Goal: Task Accomplishment & Management: Complete application form

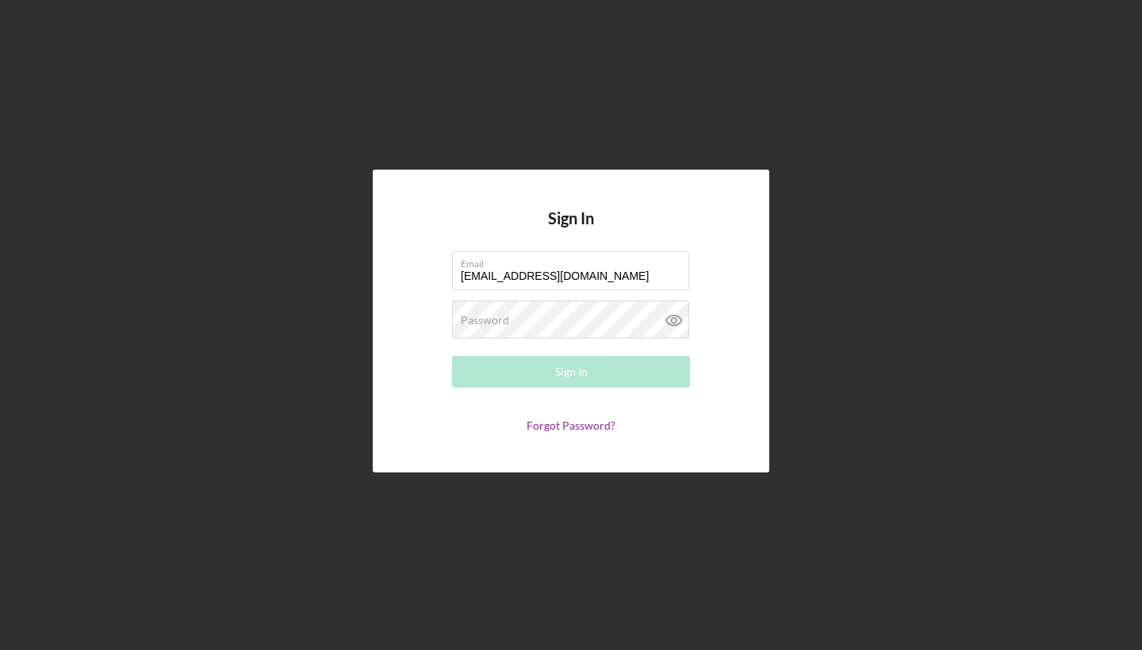
type input "[EMAIL_ADDRESS][DOMAIN_NAME]"
click at [675, 319] on icon at bounding box center [674, 320] width 40 height 40
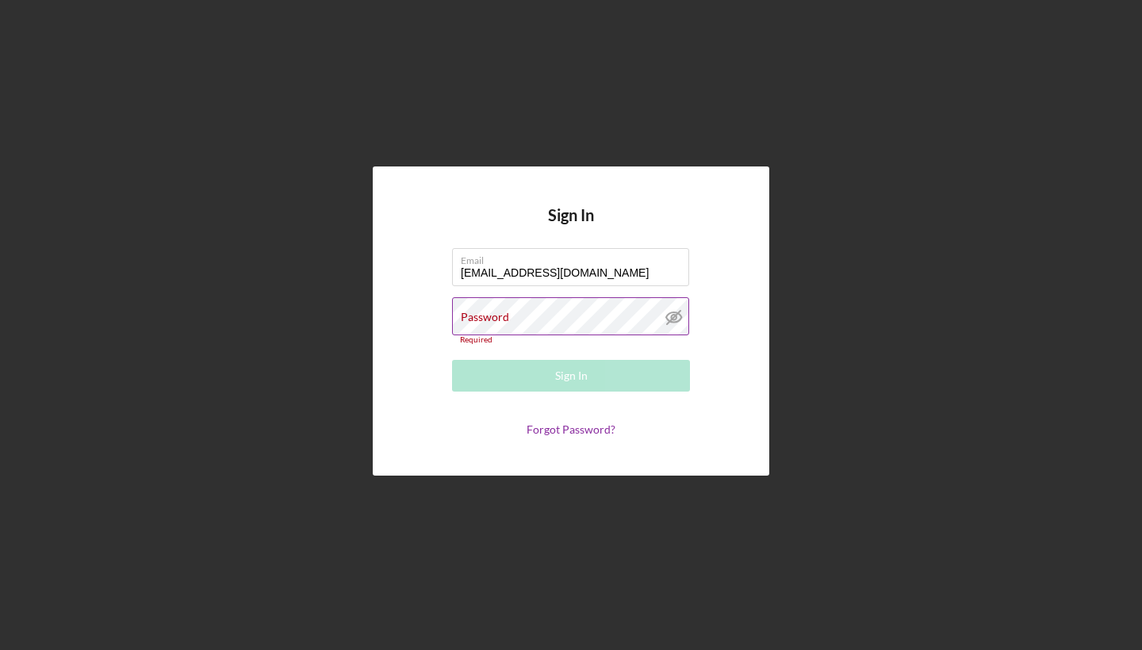
click at [496, 323] on label "Password" at bounding box center [485, 317] width 48 height 13
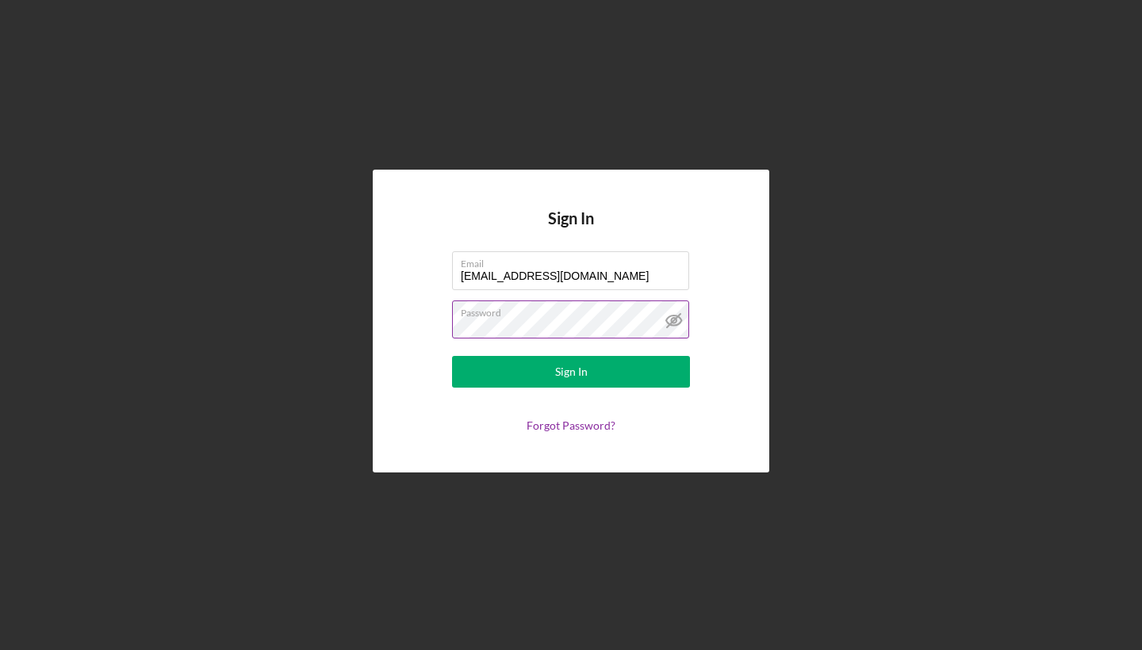
click at [571, 372] on button "Sign In" at bounding box center [571, 372] width 238 height 32
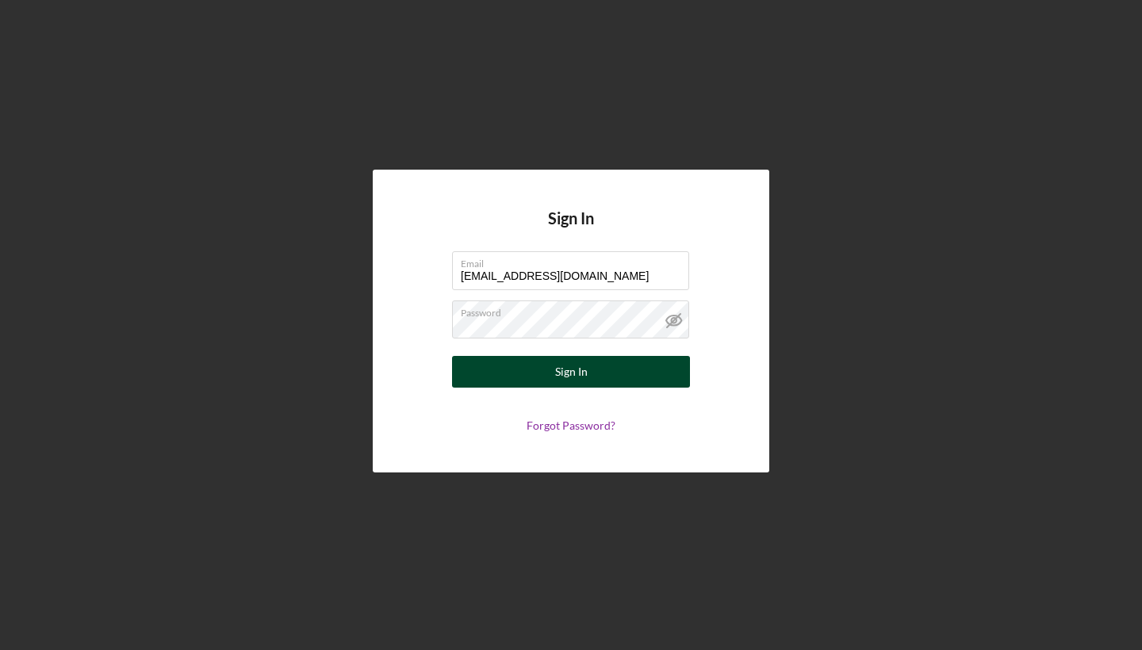
click at [544, 370] on button "Sign In" at bounding box center [571, 372] width 238 height 32
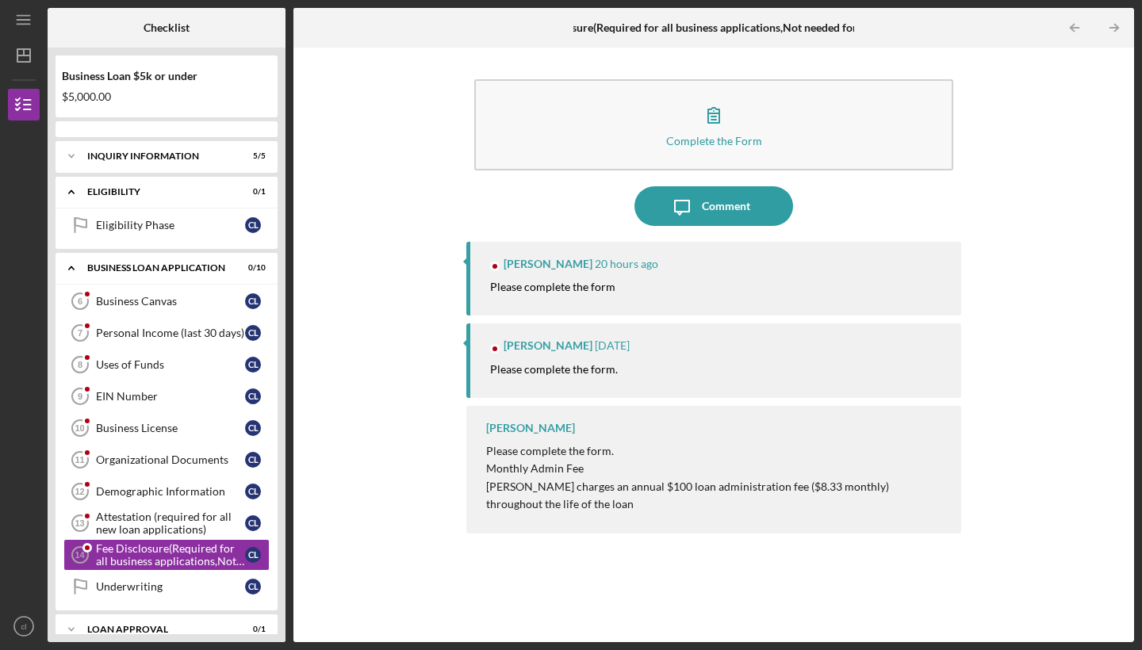
scroll to position [91, 0]
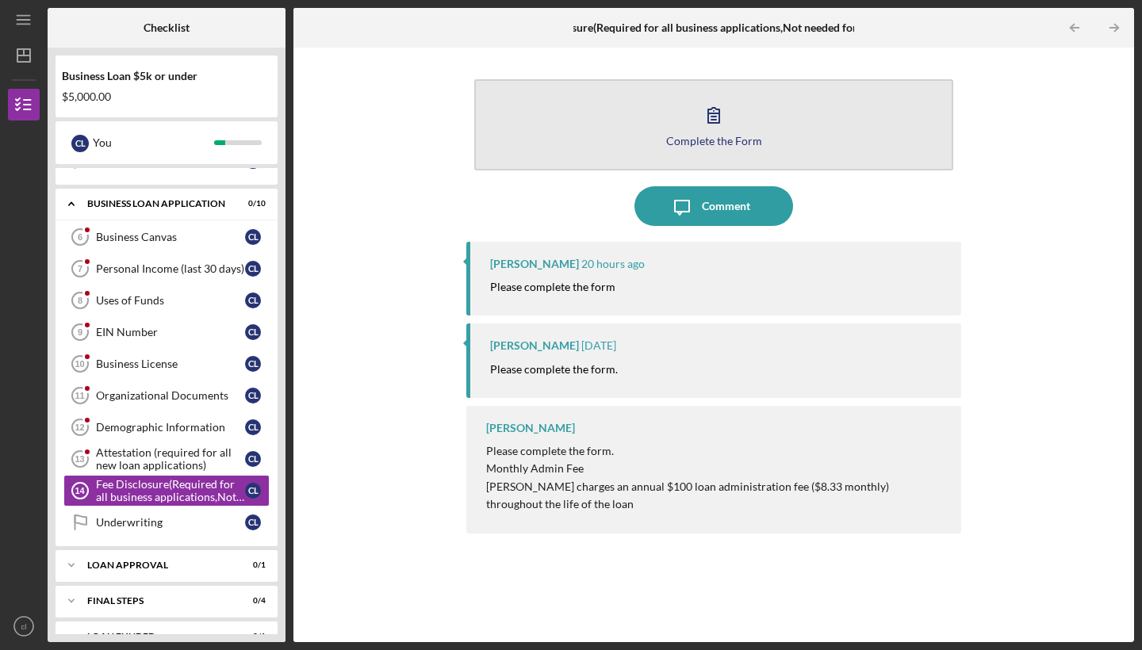
click at [647, 130] on button "Complete the Form Form" at bounding box center [713, 124] width 479 height 91
click at [730, 149] on button "Complete the Form Form" at bounding box center [713, 124] width 479 height 91
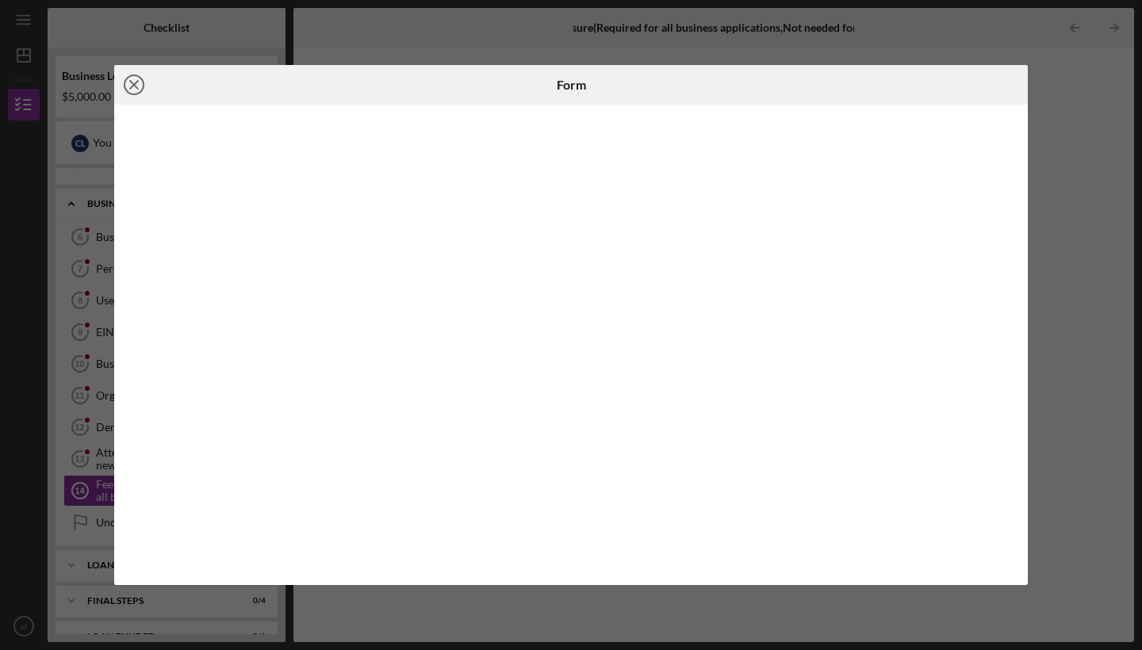
click at [132, 86] on line at bounding box center [134, 85] width 8 height 8
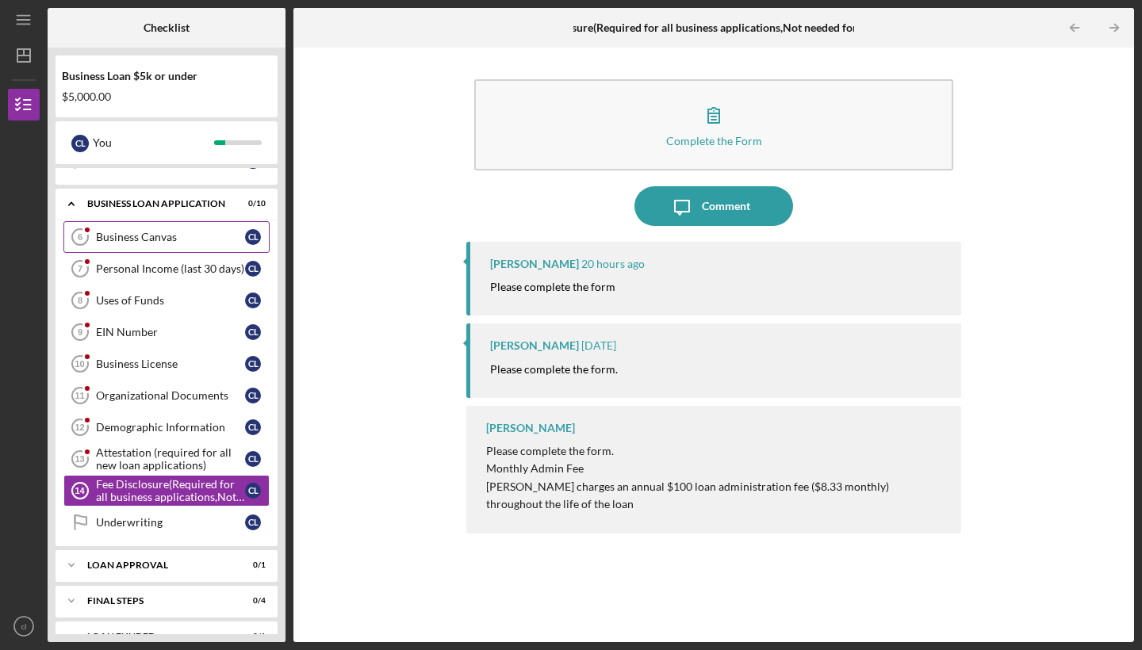
click at [158, 244] on link "Business Canvas 6 Business Canvas c l" at bounding box center [166, 237] width 206 height 32
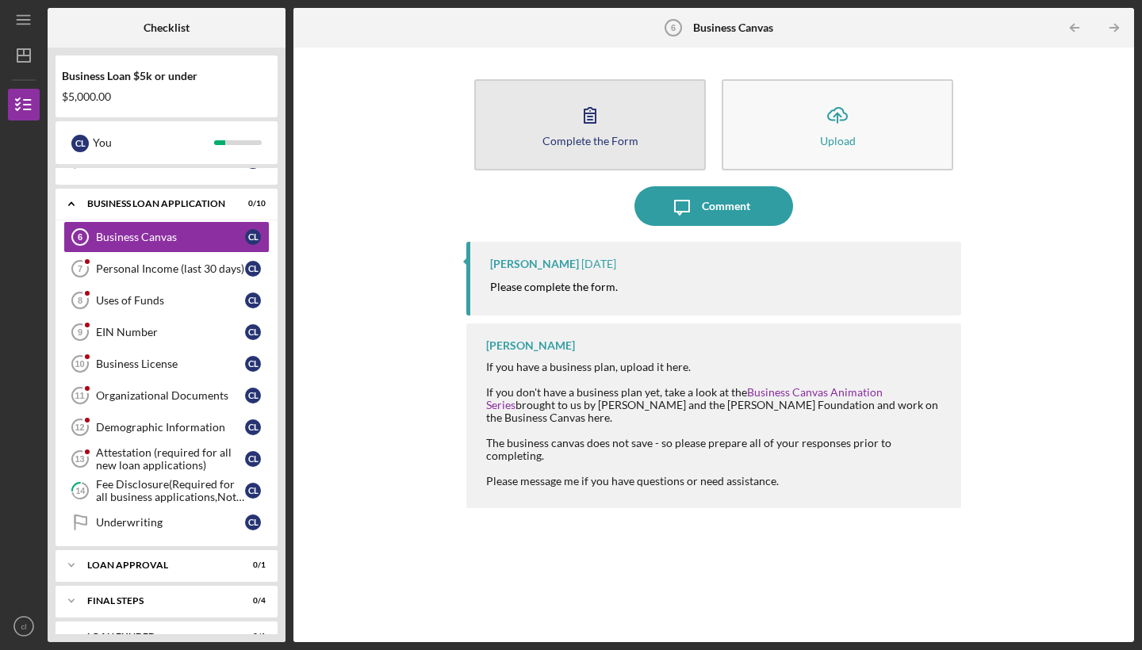
click at [600, 138] on div "Complete the Form" at bounding box center [590, 141] width 96 height 12
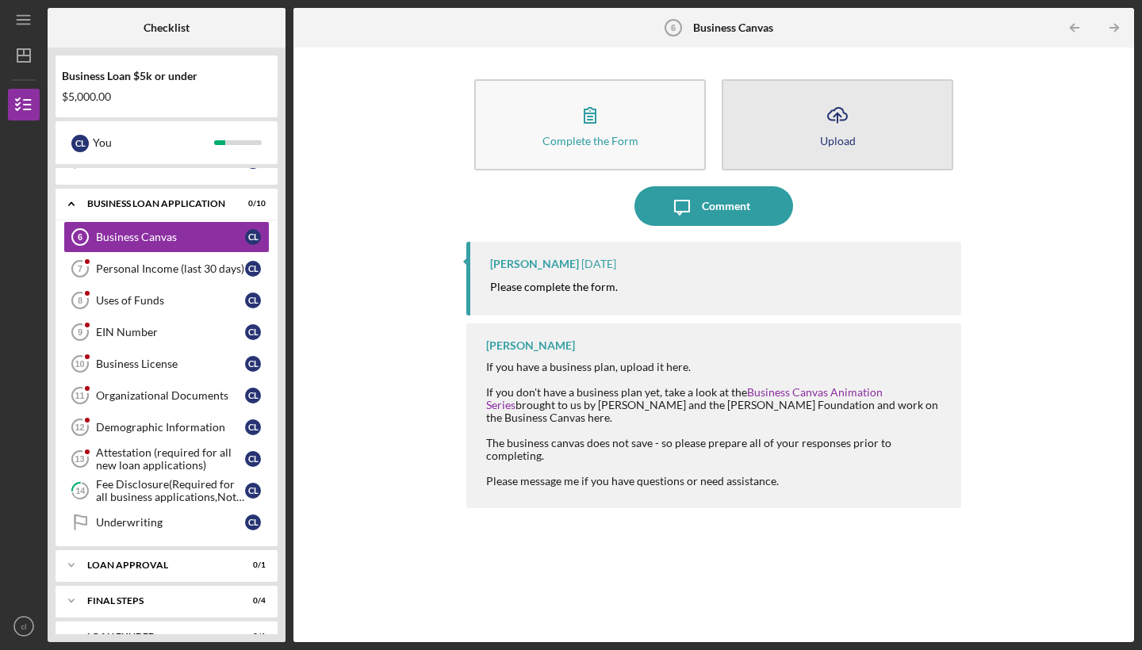
click at [880, 139] on button "Icon/Upload Upload" at bounding box center [836, 124] width 231 height 91
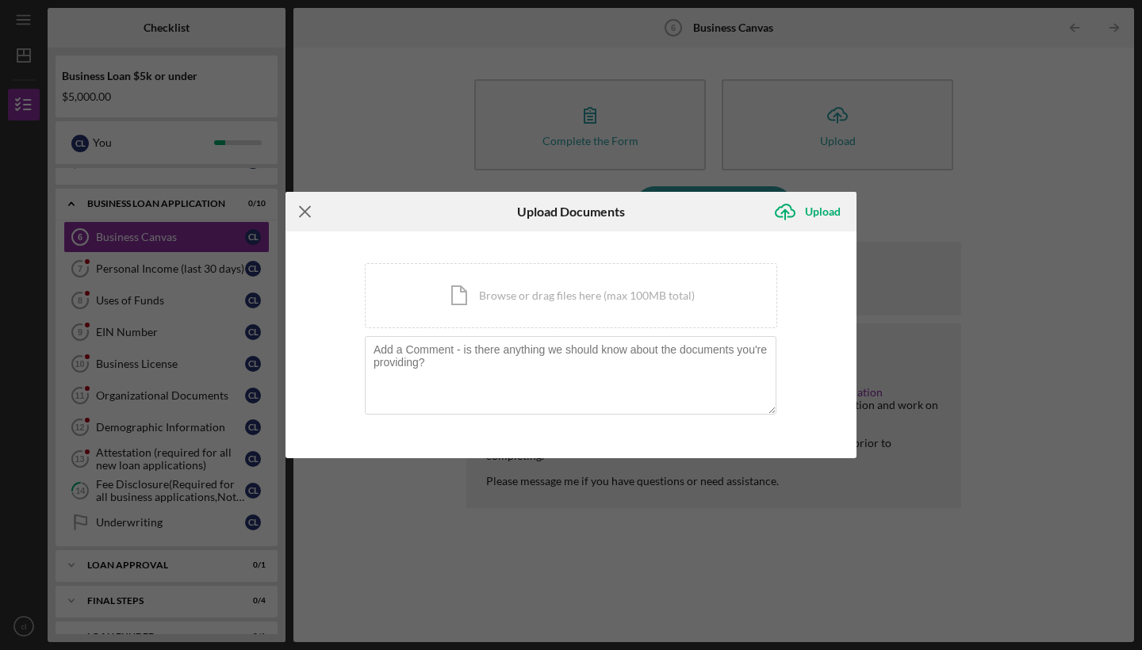
click at [304, 213] on line at bounding box center [305, 212] width 10 height 10
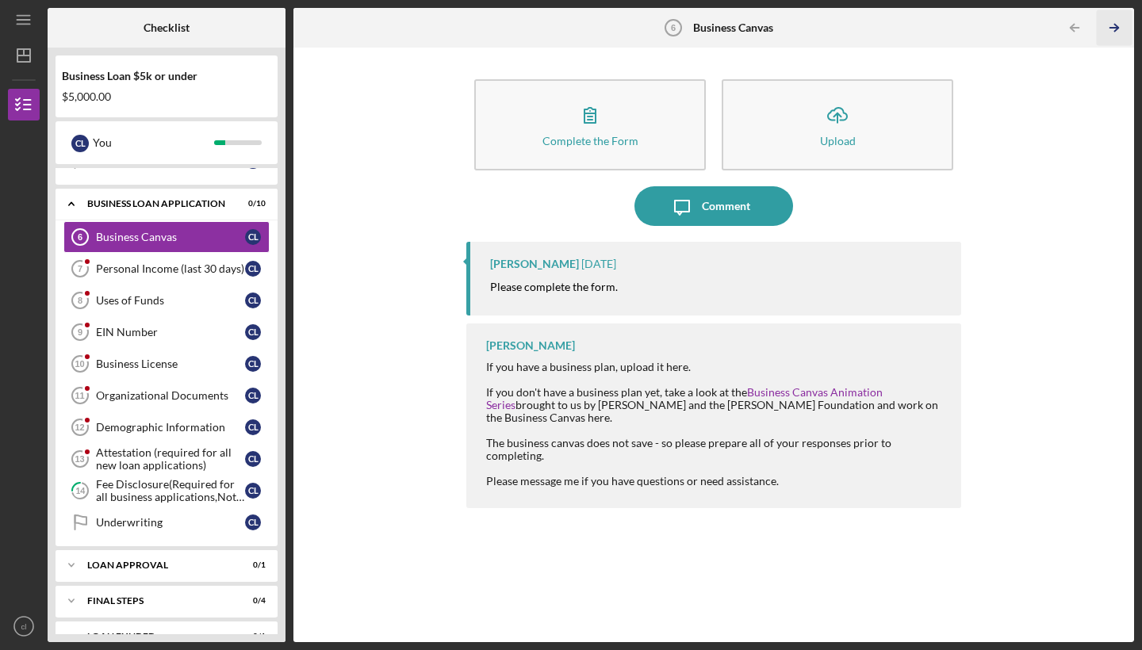
click at [1115, 23] on icon "Icon/Table Pagination Arrow" at bounding box center [1114, 28] width 36 height 36
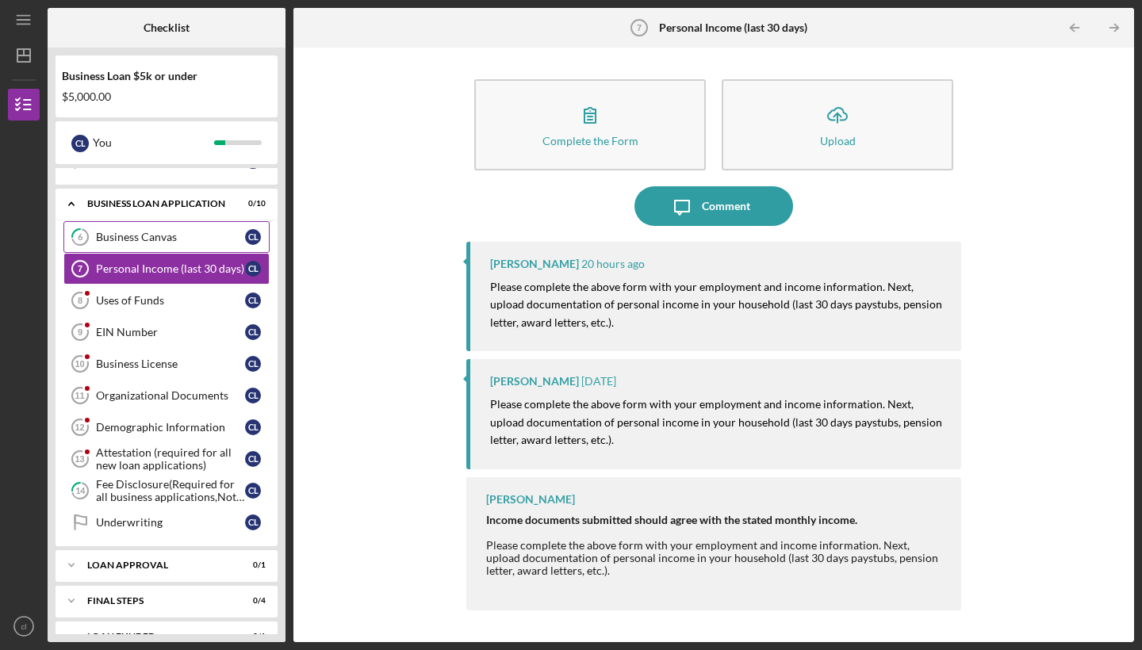
click at [163, 235] on div "Business Canvas" at bounding box center [170, 237] width 149 height 13
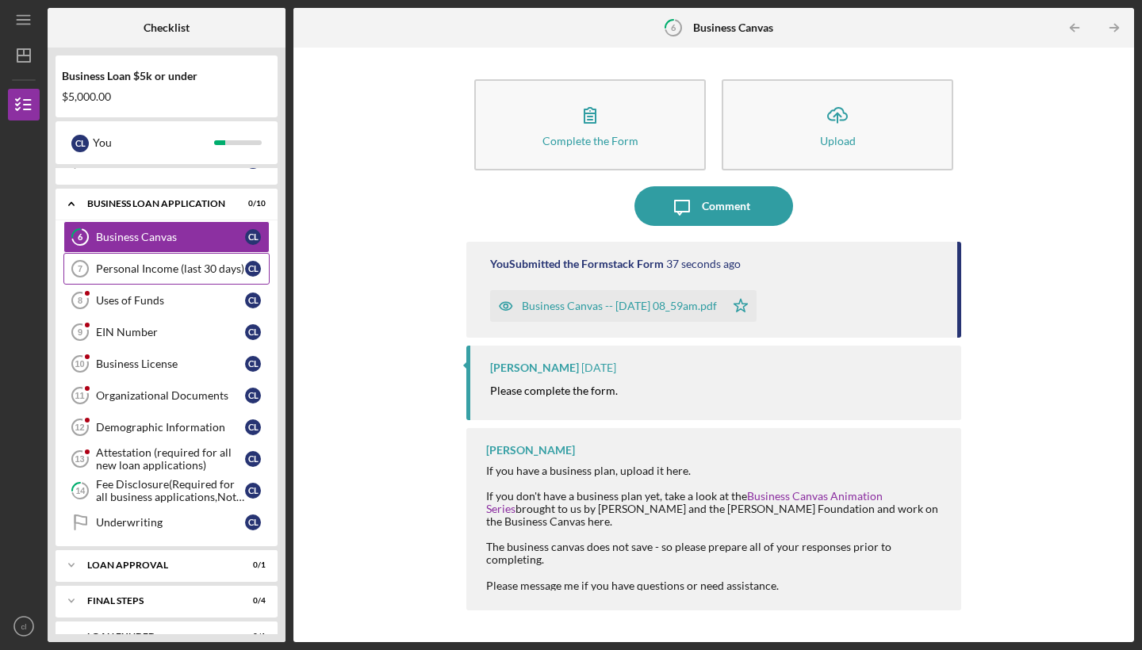
click at [155, 267] on div "Personal Income (last 30 days)" at bounding box center [170, 268] width 149 height 13
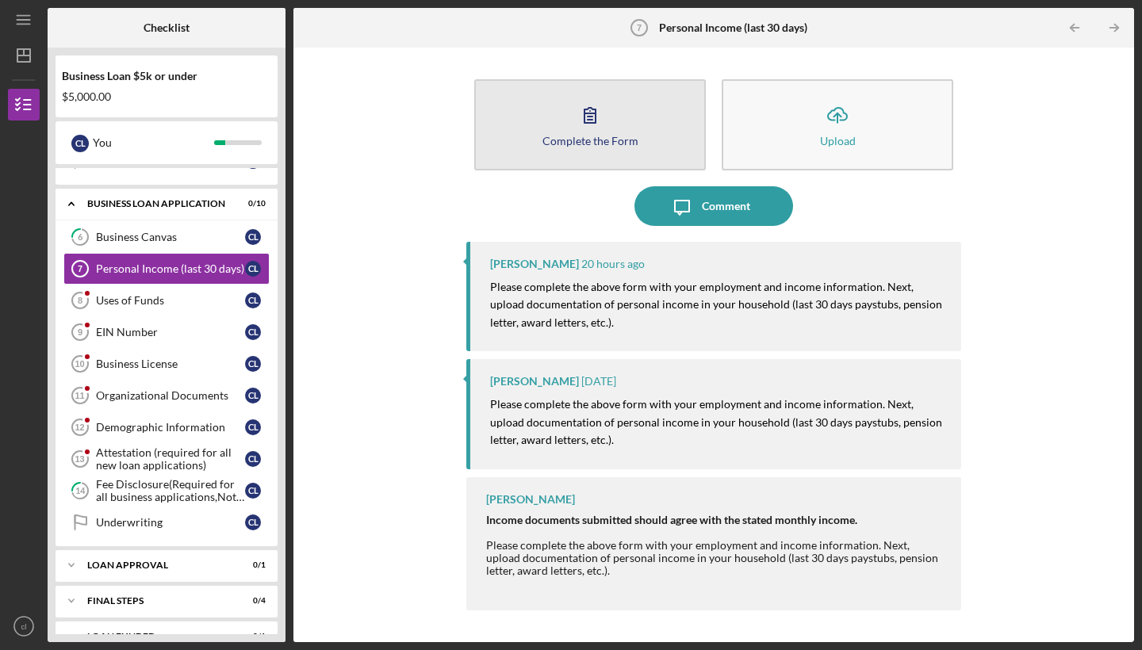
click at [583, 127] on icon "button" at bounding box center [590, 115] width 40 height 40
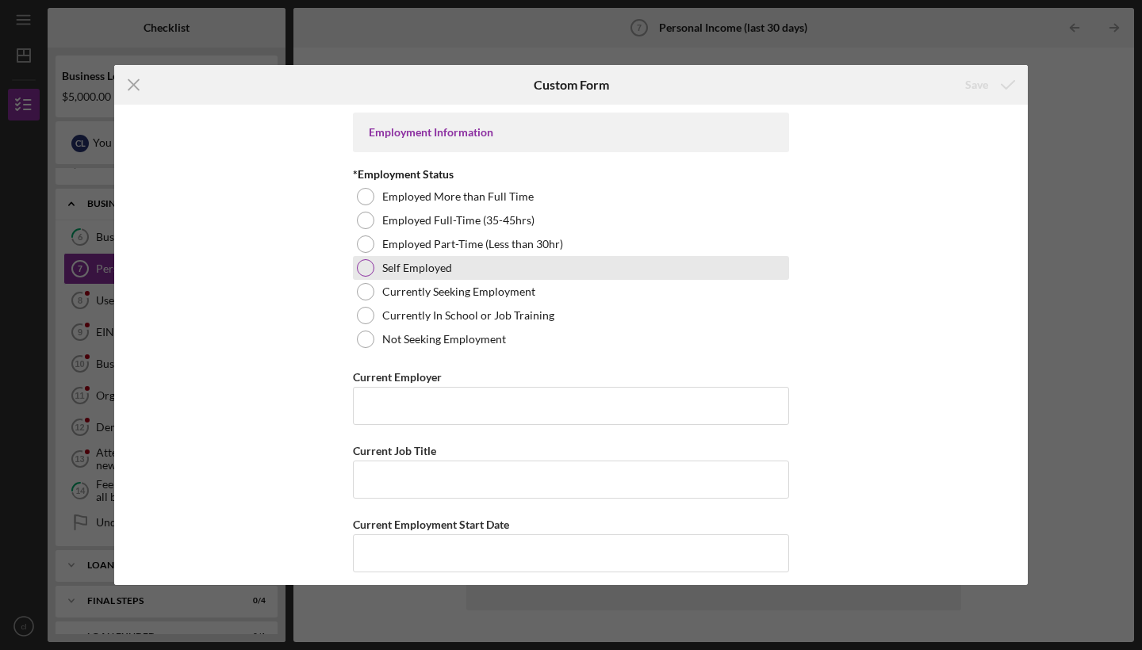
click at [368, 266] on div at bounding box center [365, 267] width 17 height 17
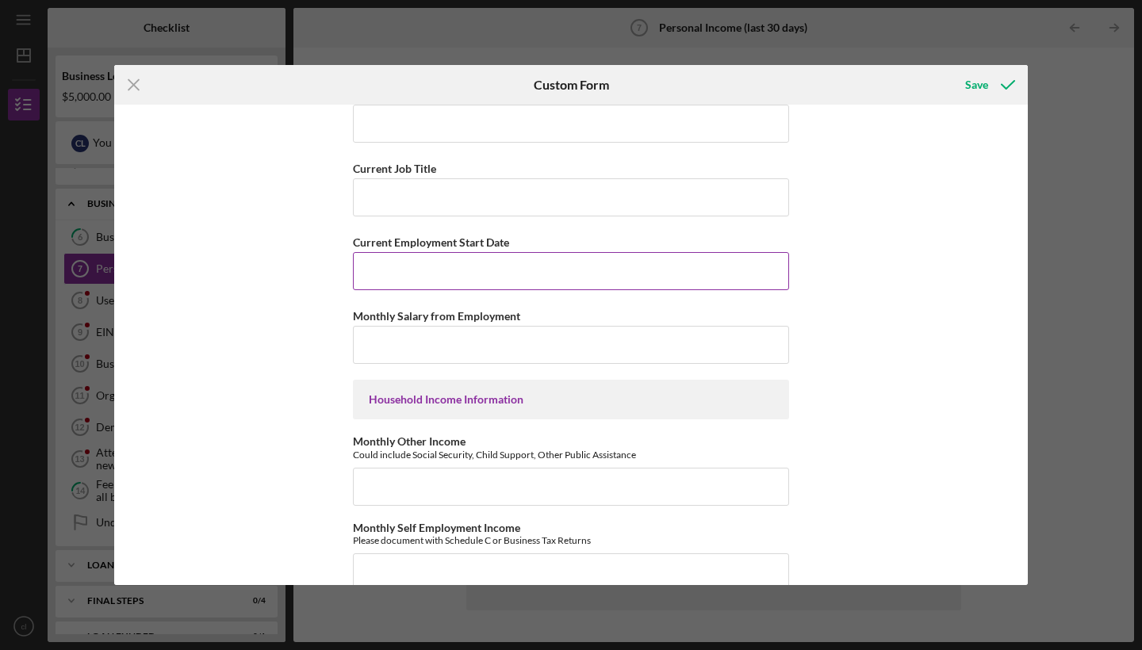
scroll to position [595, 0]
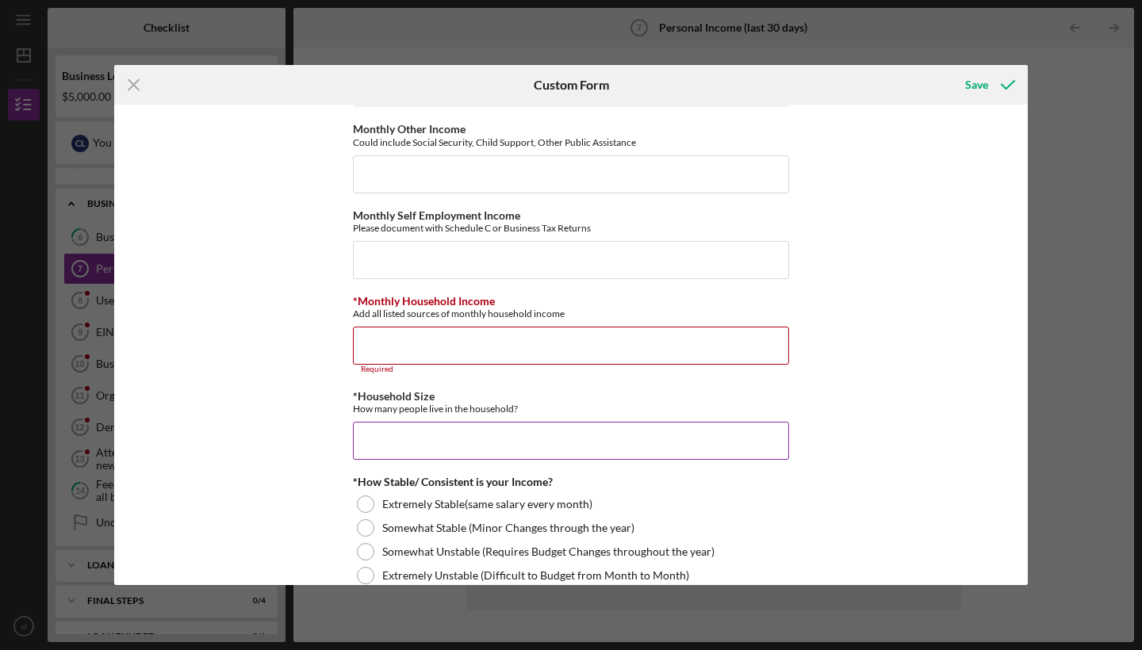
click at [377, 424] on input "*Household Size" at bounding box center [571, 441] width 436 height 38
type input "4"
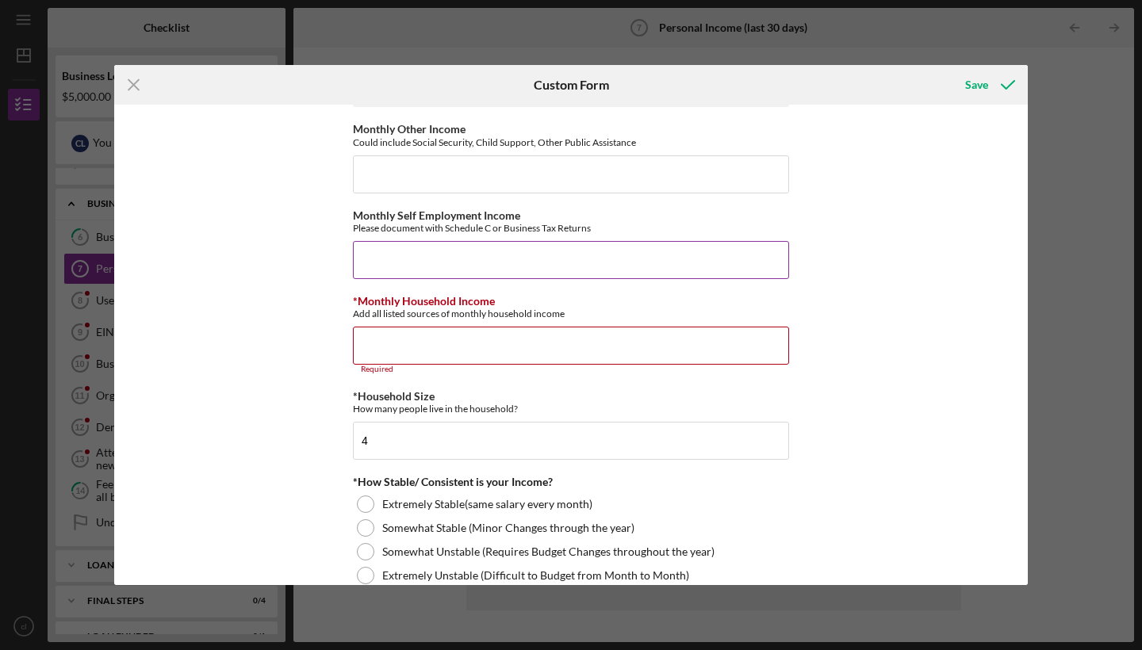
click at [381, 254] on input "Monthly Self Employment Income" at bounding box center [571, 260] width 436 height 38
click at [779, 260] on input "Monthly Self Employment Income" at bounding box center [571, 260] width 436 height 38
type input "$3,500"
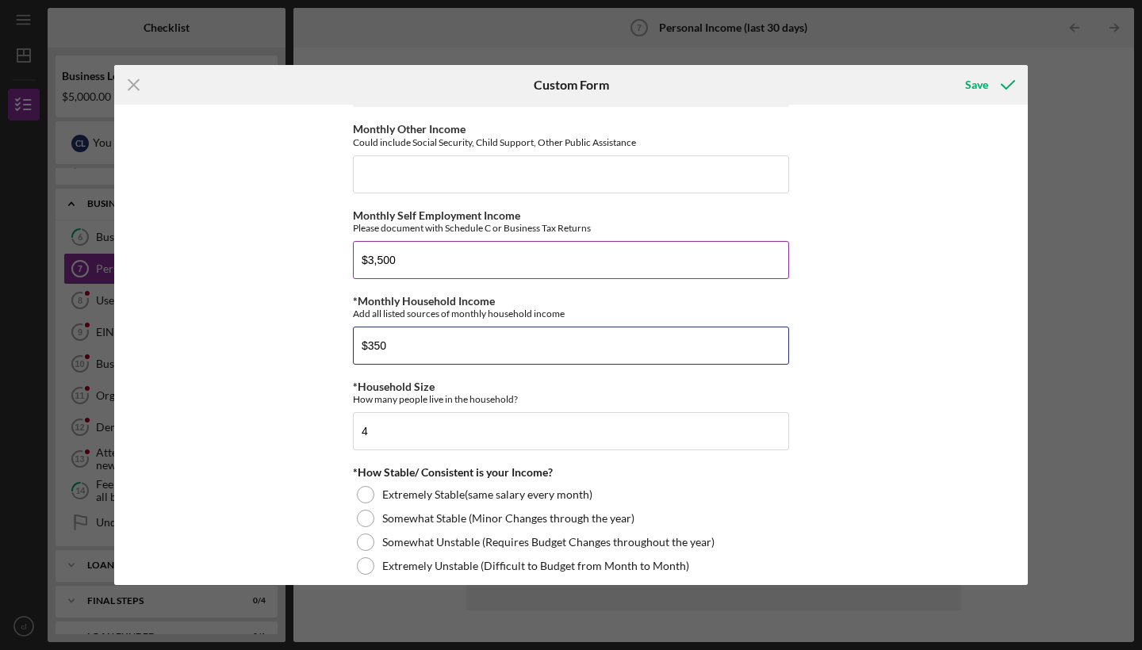
type input "$3,500"
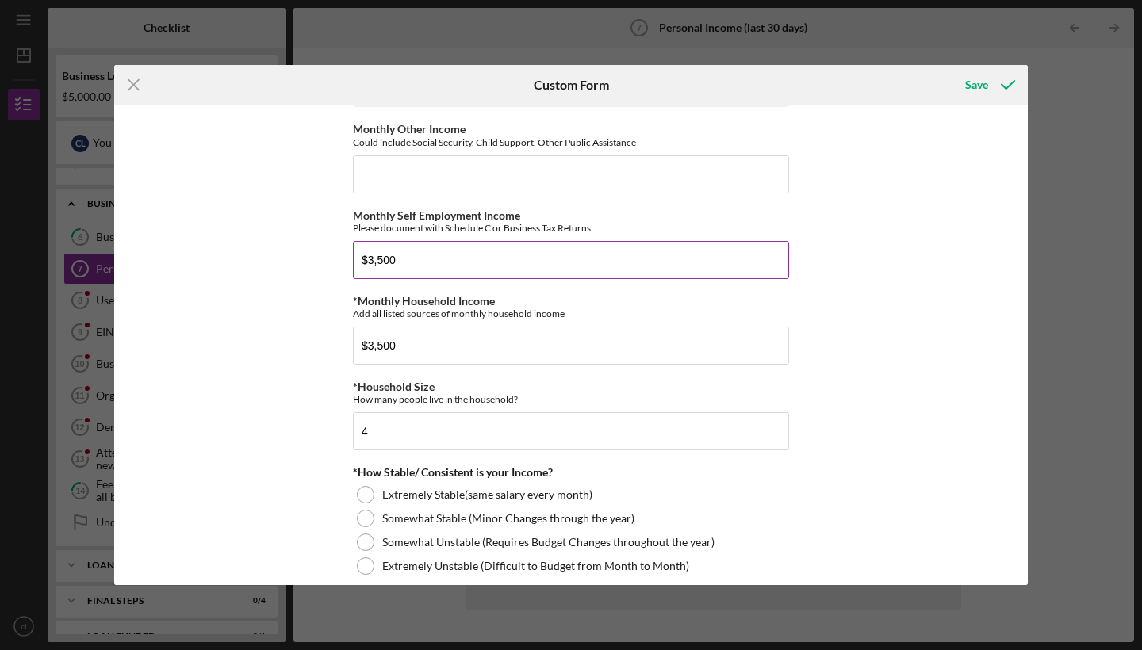
scroll to position [856, 0]
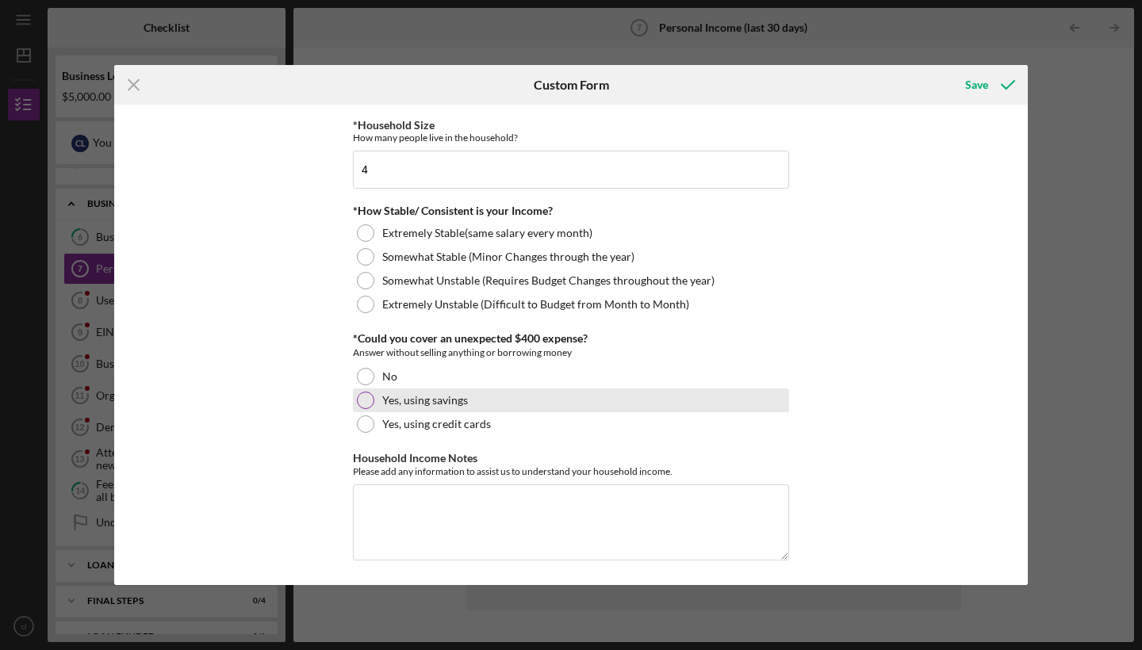
click at [361, 397] on div at bounding box center [365, 400] width 17 height 17
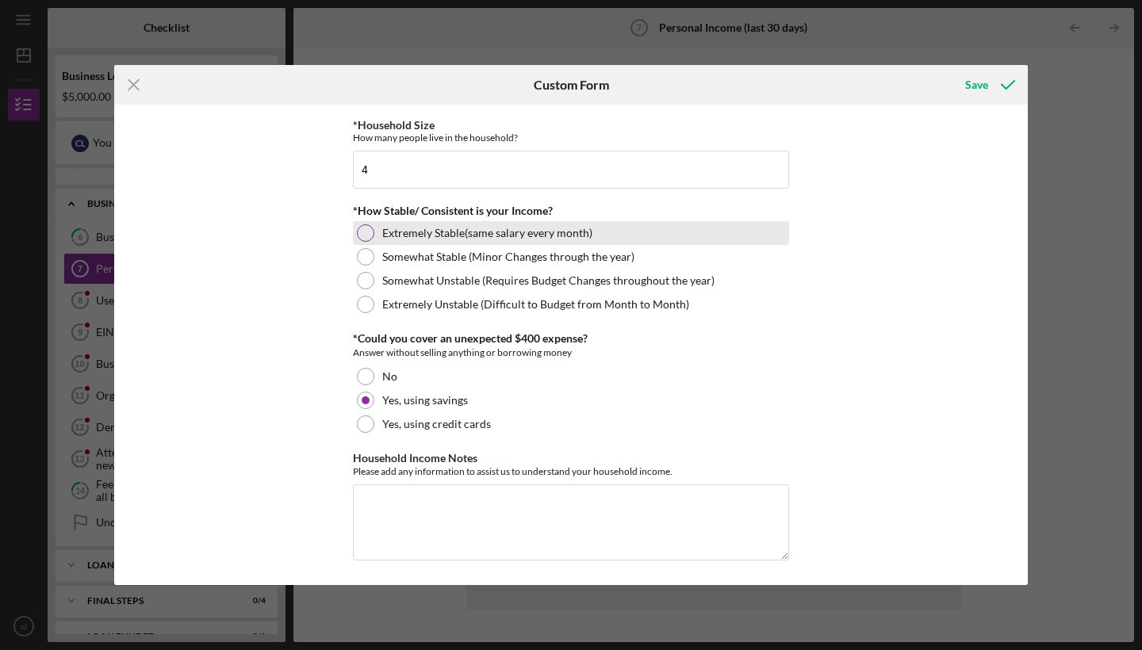
click at [365, 229] on div at bounding box center [365, 232] width 17 height 17
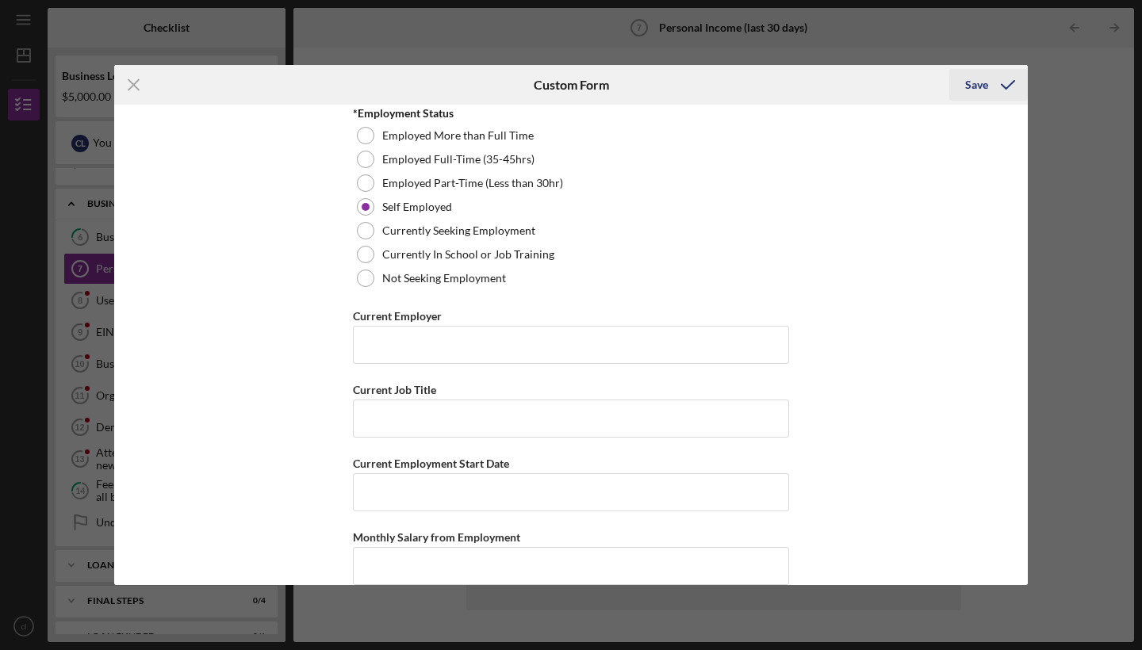
click at [985, 84] on div "Save" at bounding box center [976, 85] width 23 height 32
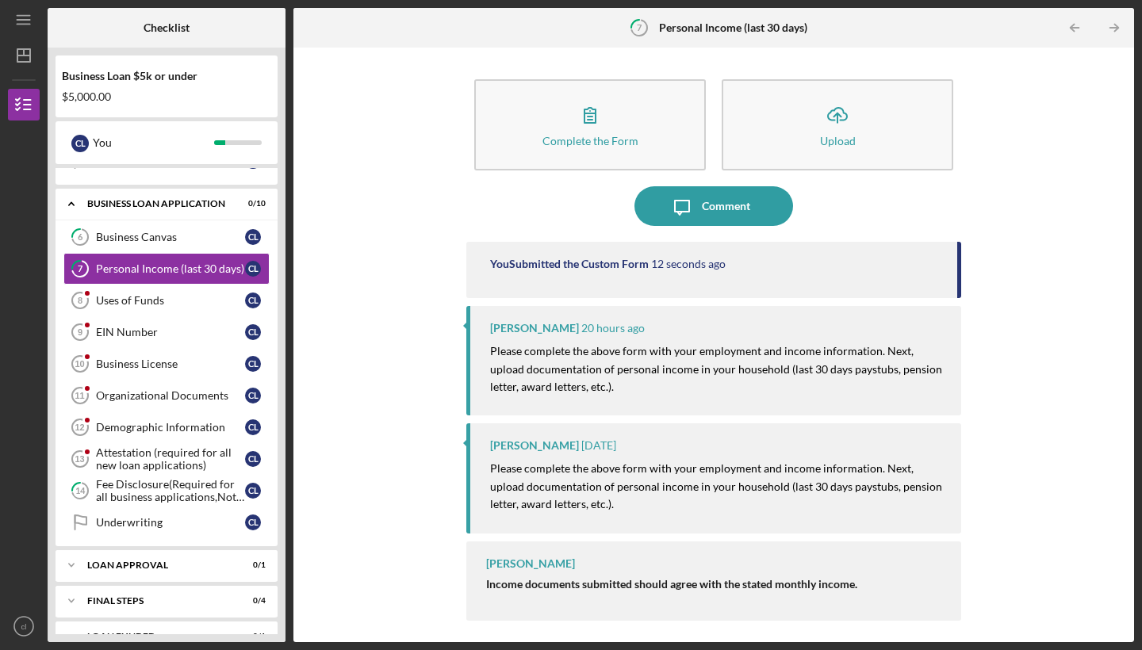
click at [785, 368] on mark "Please complete the above form with your employment and income information. Nex…" at bounding box center [717, 368] width 454 height 49
click at [172, 233] on div "Business Canvas" at bounding box center [170, 237] width 149 height 13
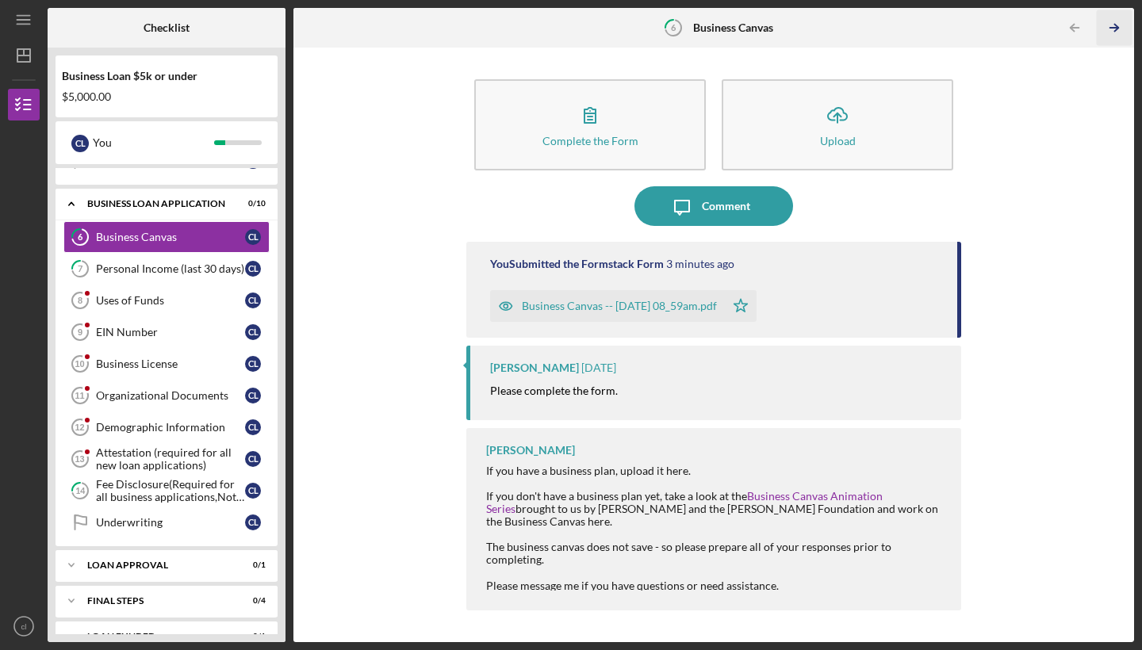
click at [1115, 29] on icon "Icon/Table Pagination Arrow" at bounding box center [1114, 28] width 36 height 36
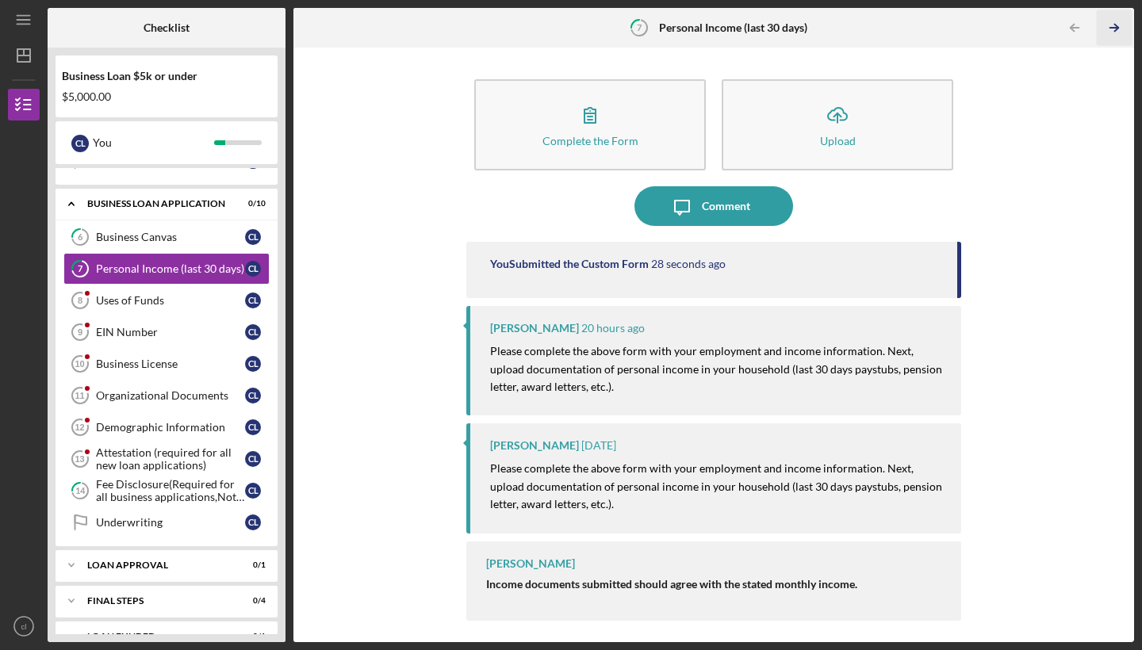
click at [1115, 29] on icon "Icon/Table Pagination Arrow" at bounding box center [1114, 28] width 36 height 36
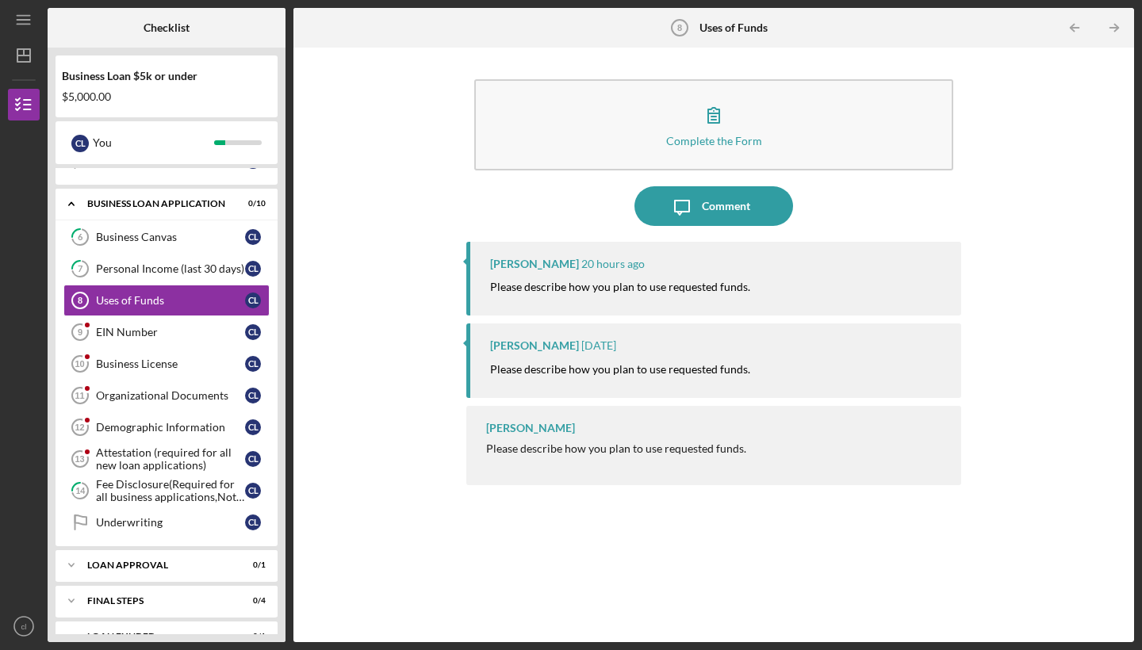
click at [653, 433] on div "Franchot Cunningham Please describe how you plan to use requested funds." at bounding box center [713, 445] width 495 height 79
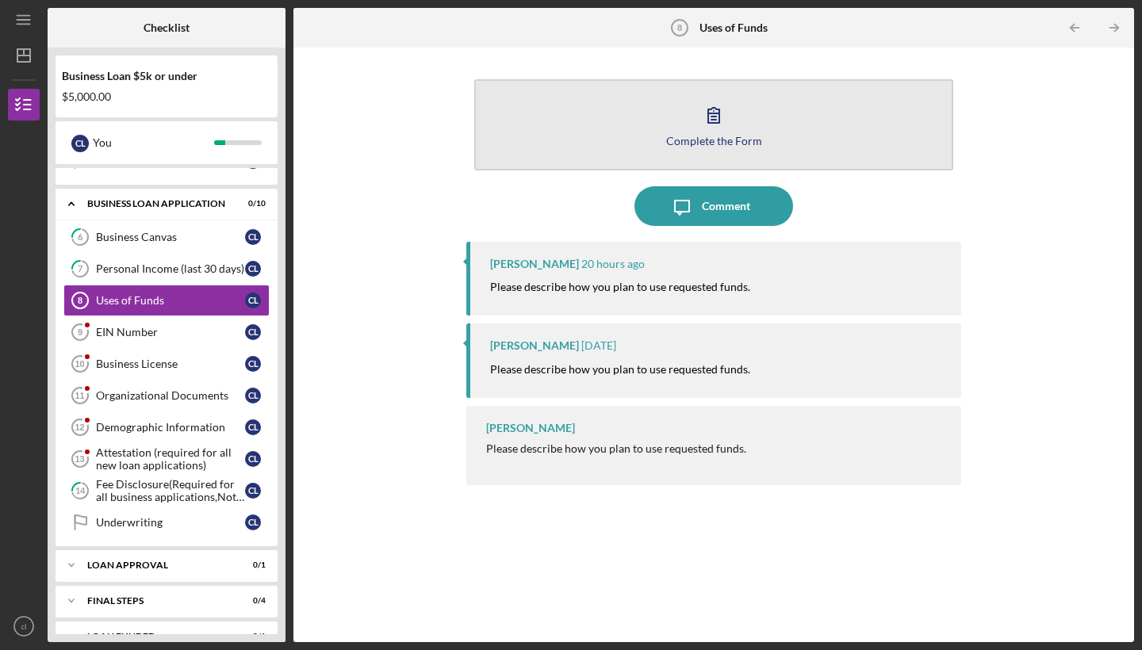
click at [736, 141] on div "Complete the Form" at bounding box center [714, 141] width 96 height 12
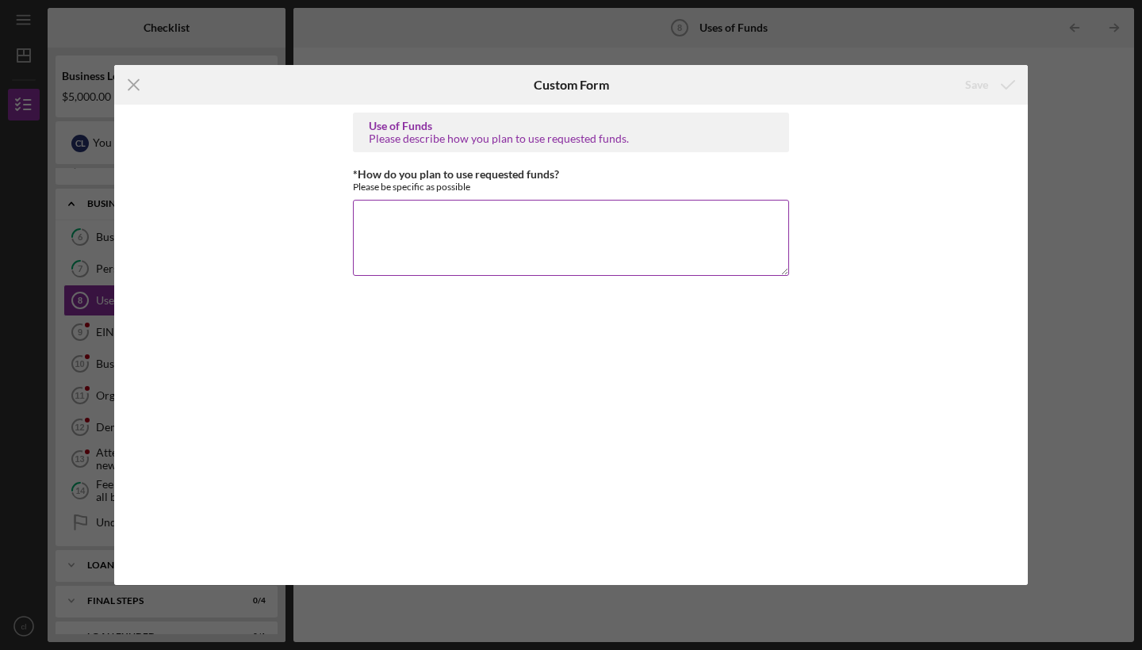
click at [377, 213] on textarea "*How do you plan to use requested funds?" at bounding box center [571, 238] width 436 height 76
type textarea "I"
type textarea "I plan to use the funds to buy more lawn equipment to help expand my business w…"
click at [968, 85] on div "Save" at bounding box center [976, 85] width 23 height 32
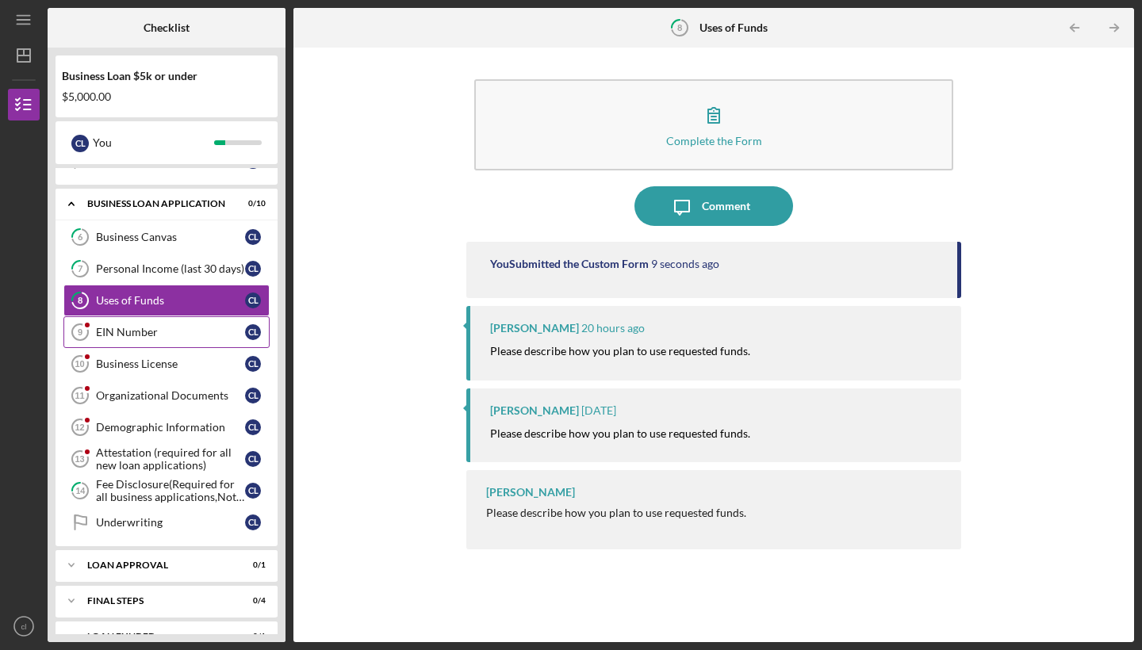
click at [149, 331] on div "EIN Number" at bounding box center [170, 332] width 149 height 13
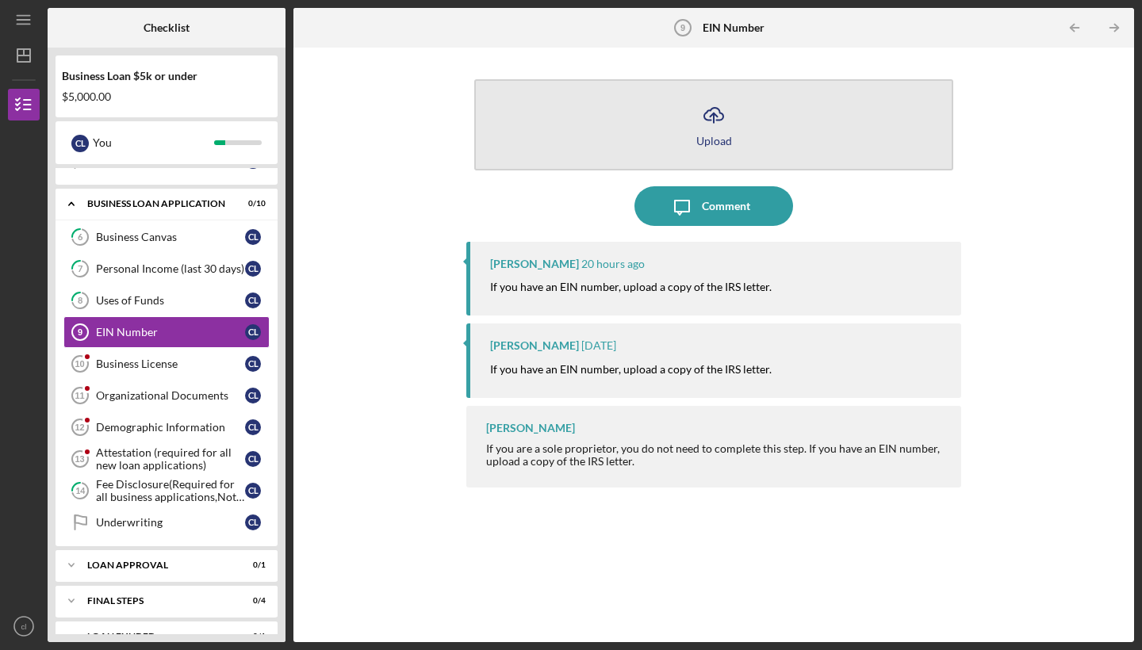
click at [526, 133] on button "Icon/Upload Upload" at bounding box center [713, 124] width 479 height 91
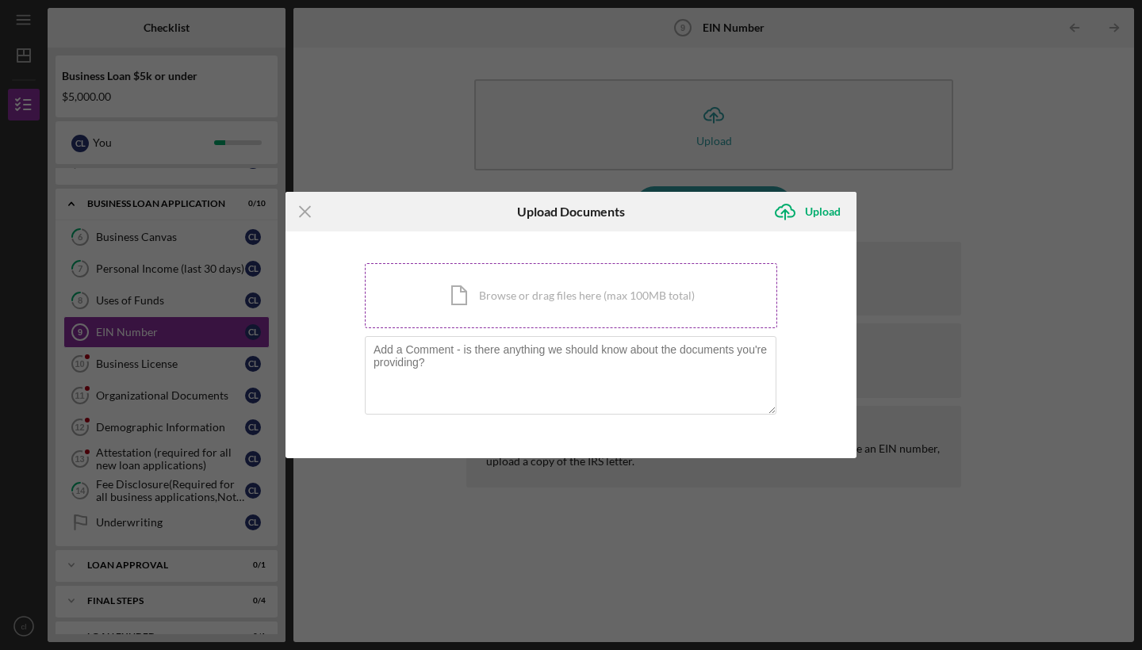
click at [661, 300] on div "Icon/Document Browse or drag files here (max 100MB total) Tap to choose files o…" at bounding box center [571, 295] width 412 height 65
click at [171, 366] on div "Icon/Menu Close Upload Documents Icon/Upload Upload You're uploading documents …" at bounding box center [571, 325] width 1142 height 650
click at [303, 216] on icon "Icon/Menu Close" at bounding box center [305, 212] width 40 height 40
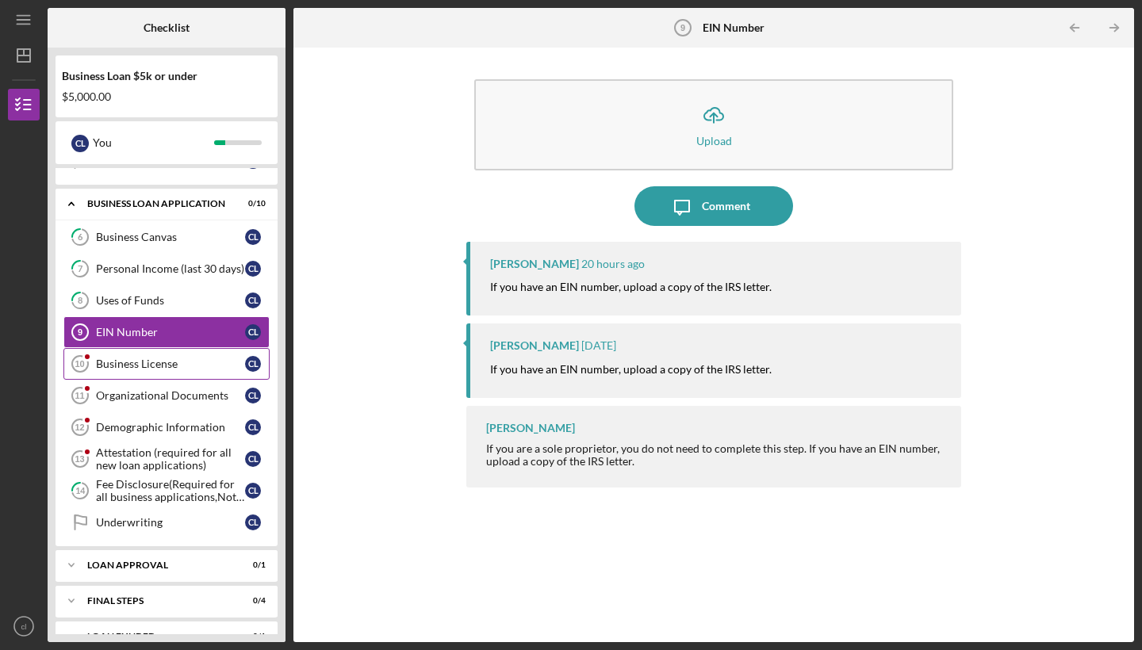
click at [173, 368] on div "Business License" at bounding box center [170, 364] width 149 height 13
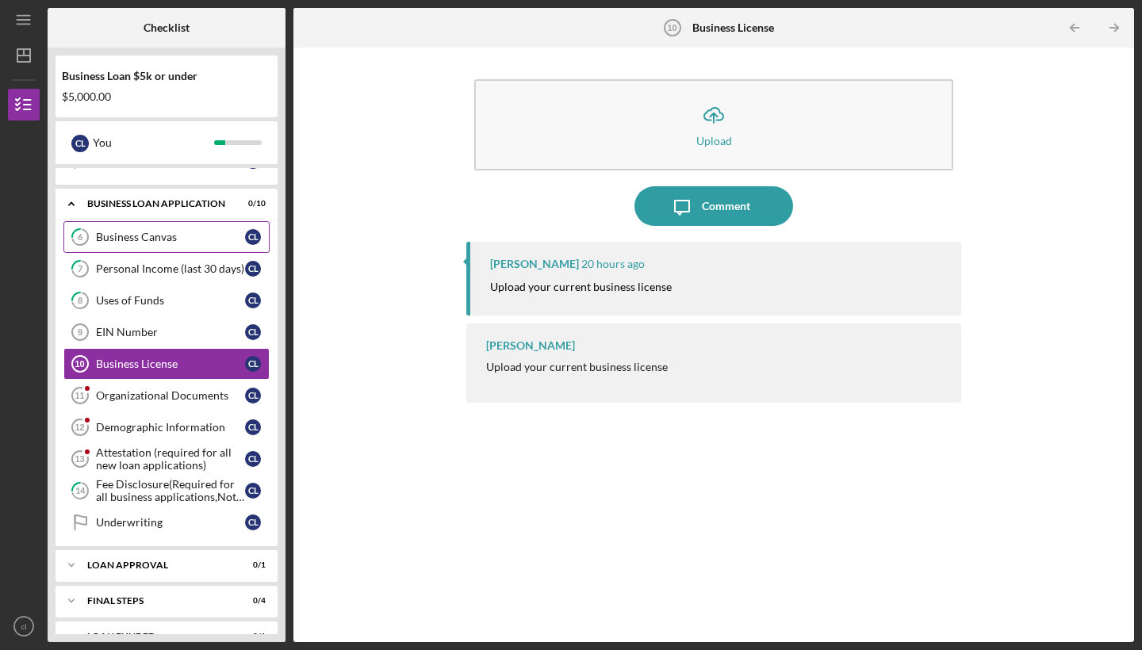
click at [136, 243] on div "Business Canvas" at bounding box center [170, 237] width 149 height 13
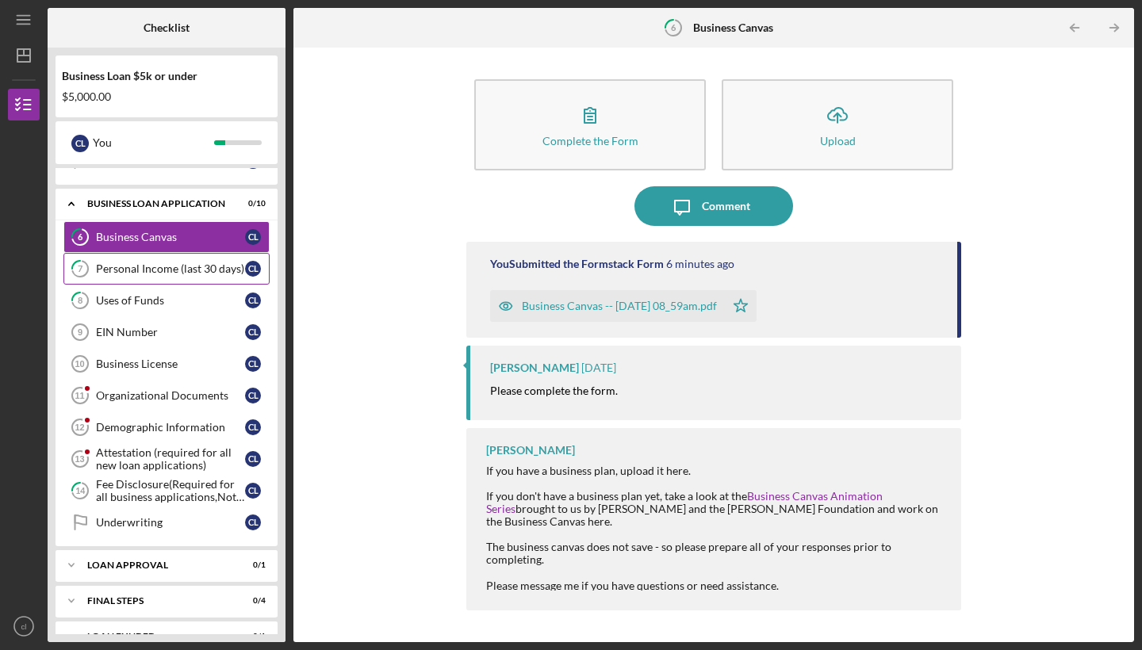
click at [126, 266] on div "Personal Income (last 30 days)" at bounding box center [170, 268] width 149 height 13
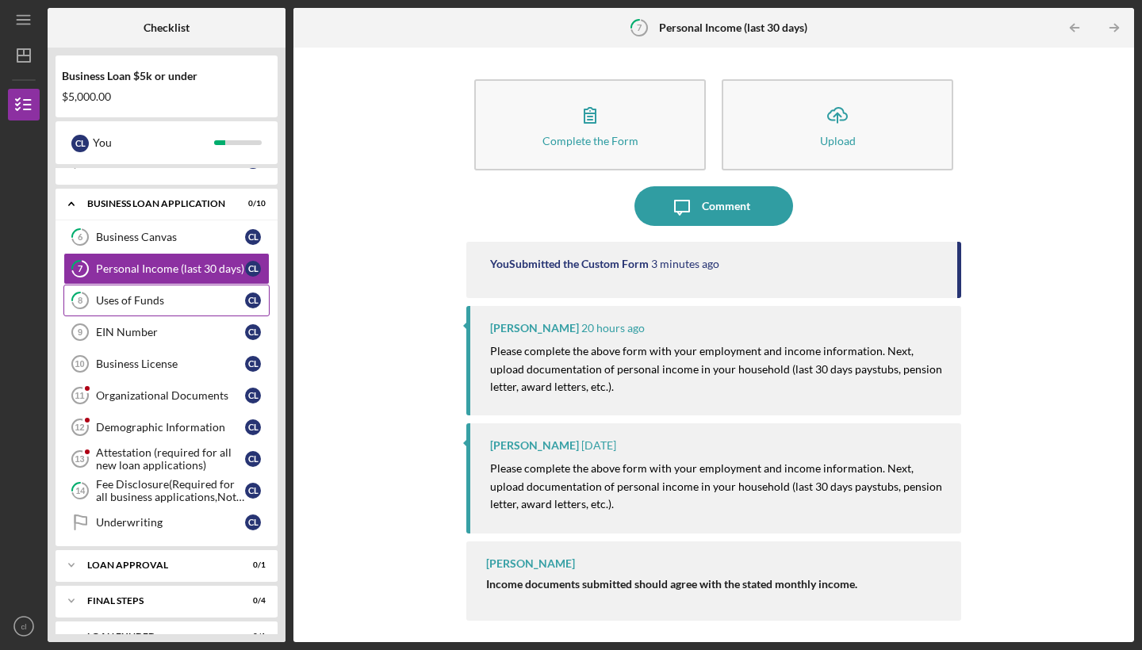
click at [123, 298] on div "Uses of Funds" at bounding box center [170, 300] width 149 height 13
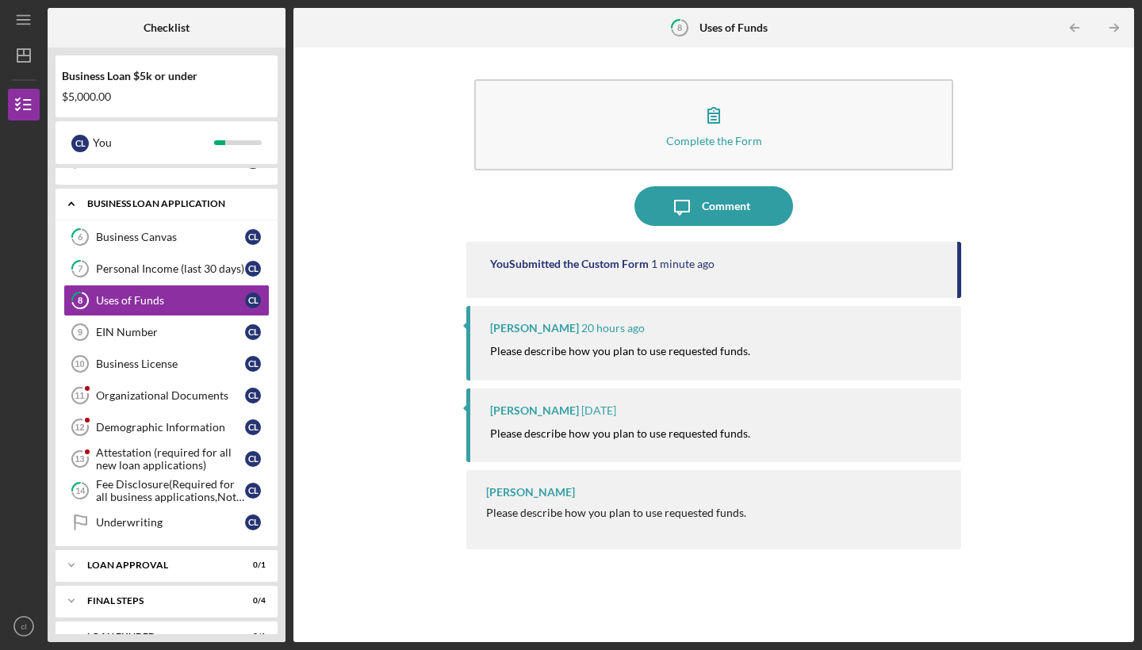
click at [78, 209] on icon "Icon/Expander" at bounding box center [71, 204] width 32 height 32
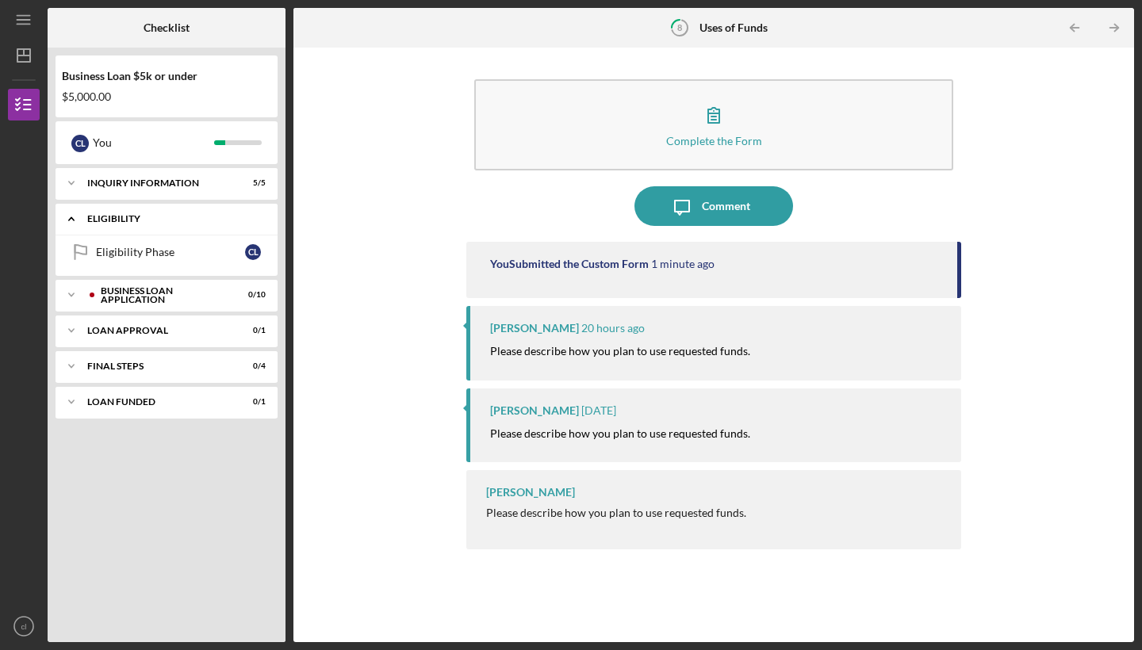
click at [100, 219] on div "Eligibility" at bounding box center [172, 219] width 170 height 10
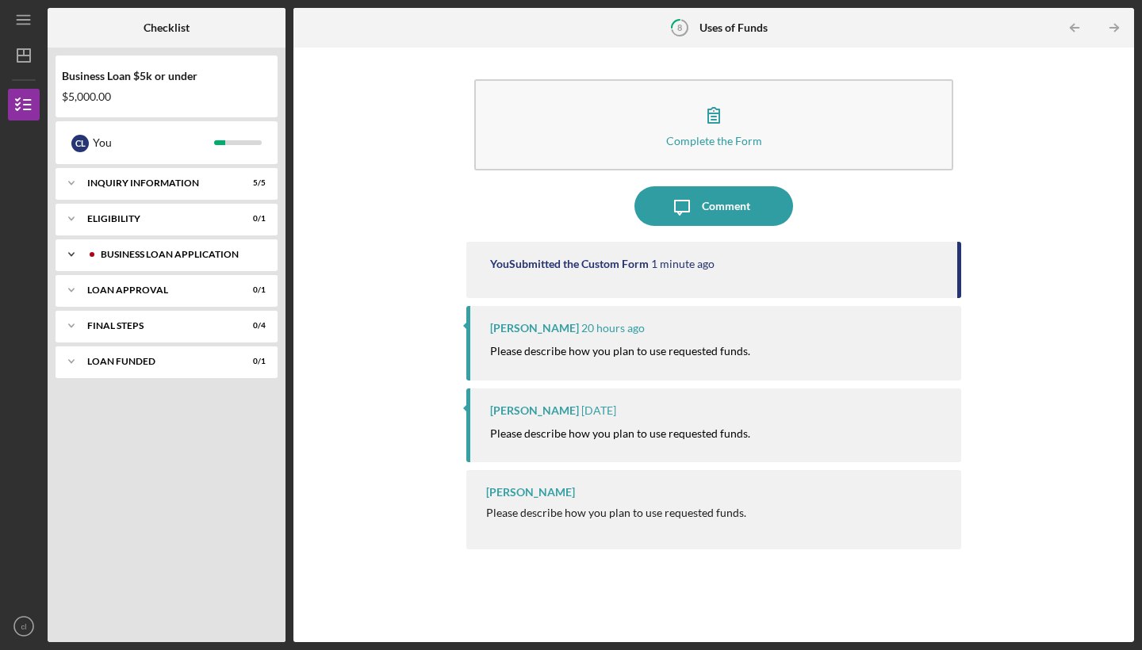
click at [110, 255] on div "BUSINESS LOAN APPLICATION" at bounding box center [179, 255] width 157 height 10
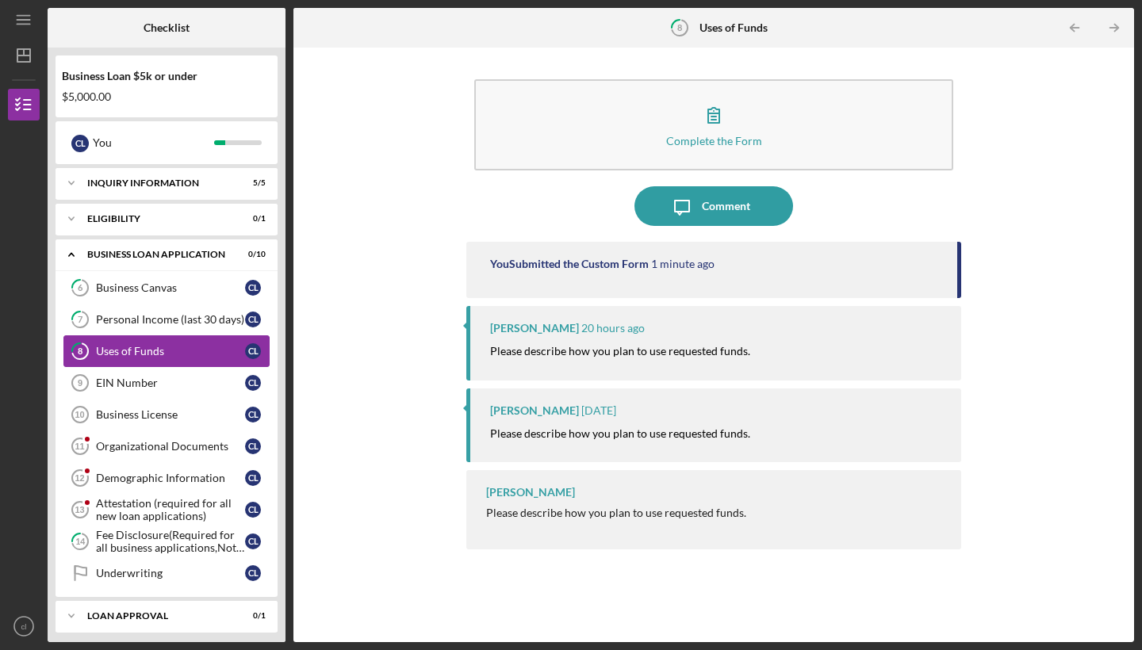
click at [114, 348] on div "Uses of Funds" at bounding box center [170, 351] width 149 height 13
click at [117, 380] on div "EIN Number" at bounding box center [170, 383] width 149 height 13
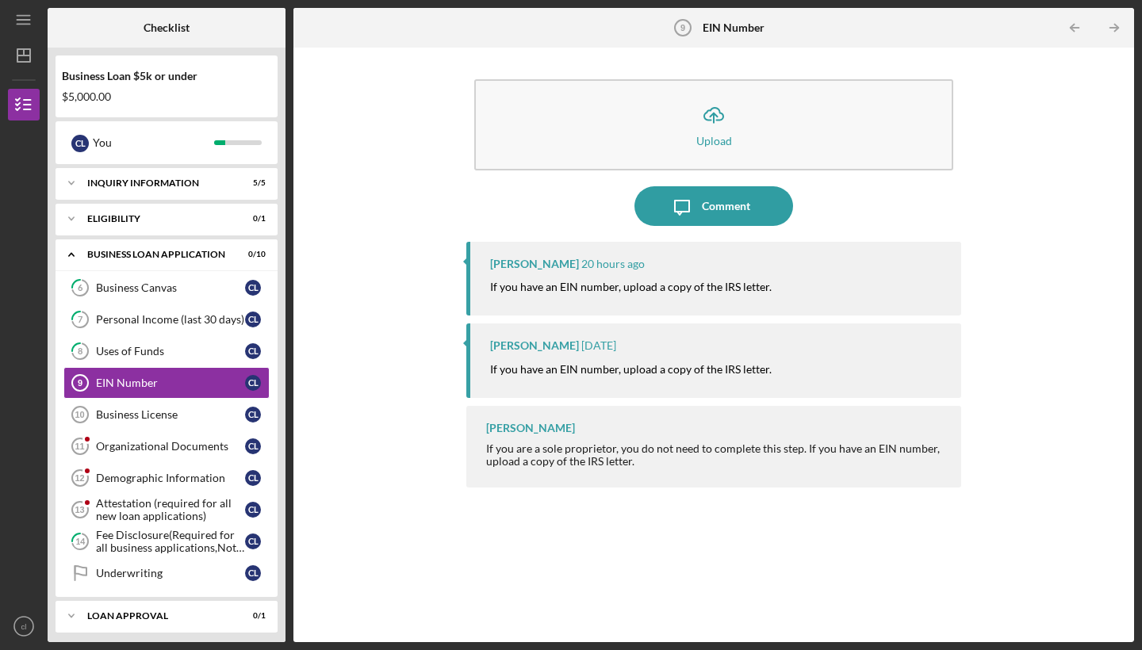
click at [417, 507] on div "Icon/Upload Upload Icon/Message Comment Franchot Cunningham 20 hours ago If you…" at bounding box center [713, 344] width 824 height 579
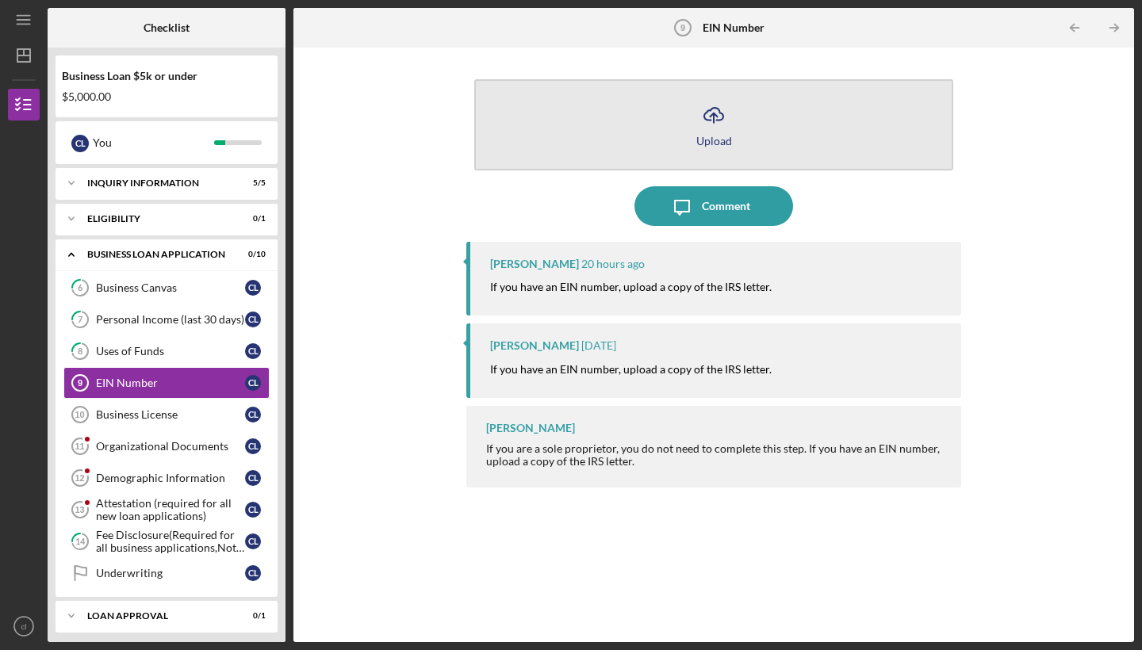
click at [779, 117] on button "Icon/Upload Upload" at bounding box center [713, 124] width 479 height 91
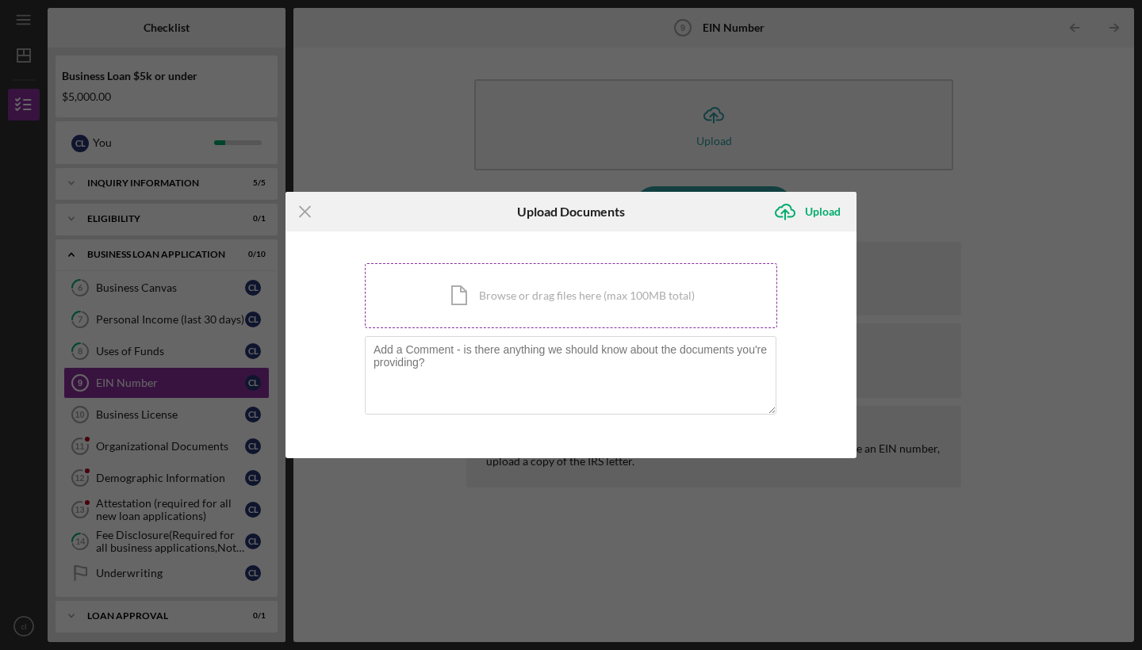
click at [698, 292] on div "Icon/Document Browse or drag files here (max 100MB total) Tap to choose files o…" at bounding box center [571, 295] width 412 height 65
click at [304, 212] on line at bounding box center [305, 212] width 10 height 10
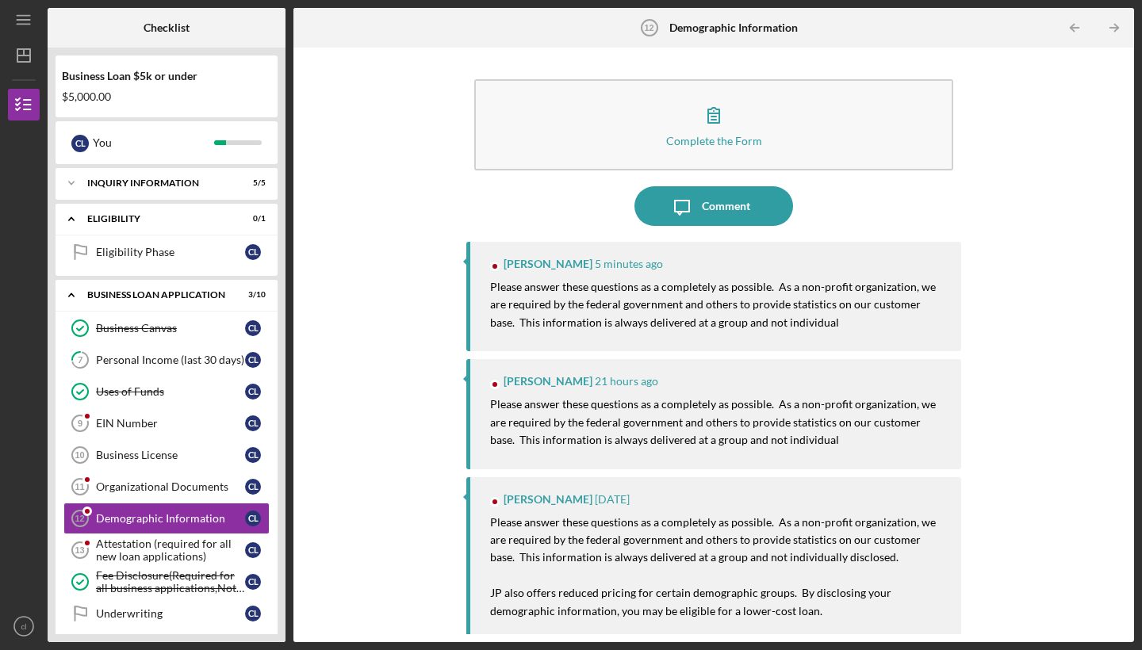
scroll to position [91, 0]
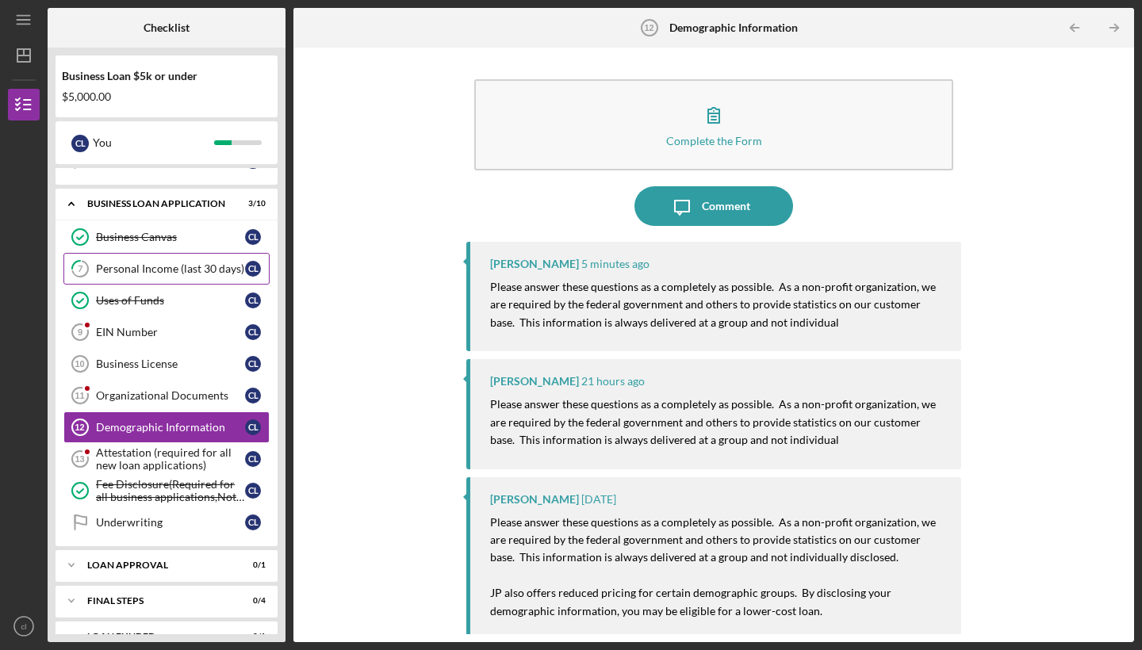
click at [183, 267] on div "Personal Income (last 30 days)" at bounding box center [170, 268] width 149 height 13
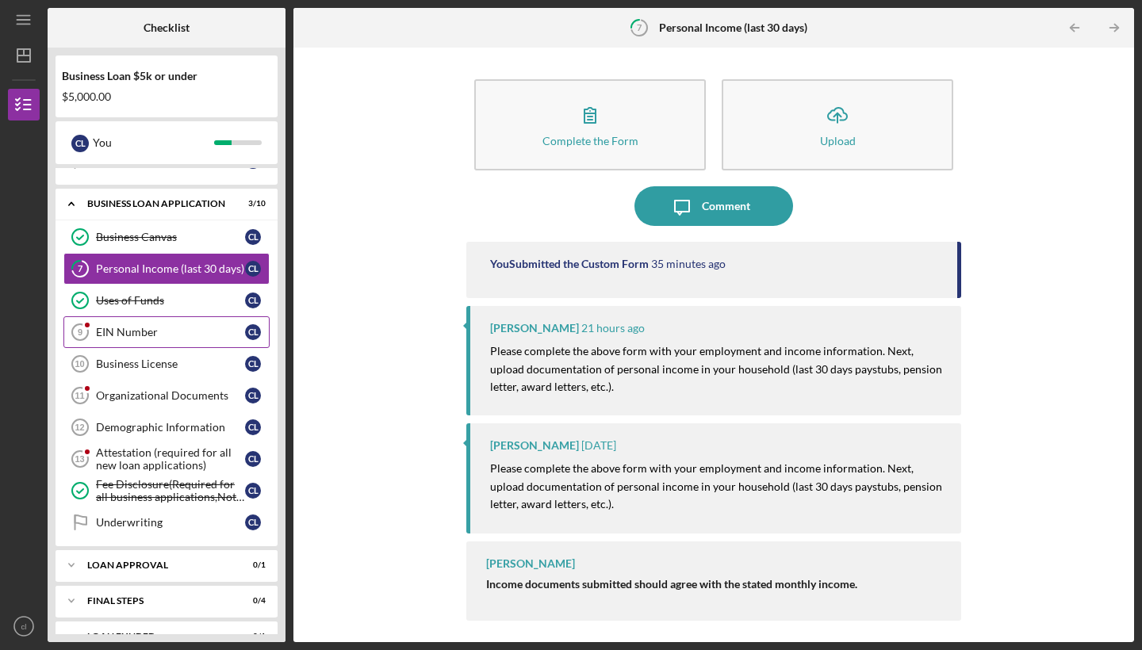
click at [149, 331] on div "EIN Number" at bounding box center [170, 332] width 149 height 13
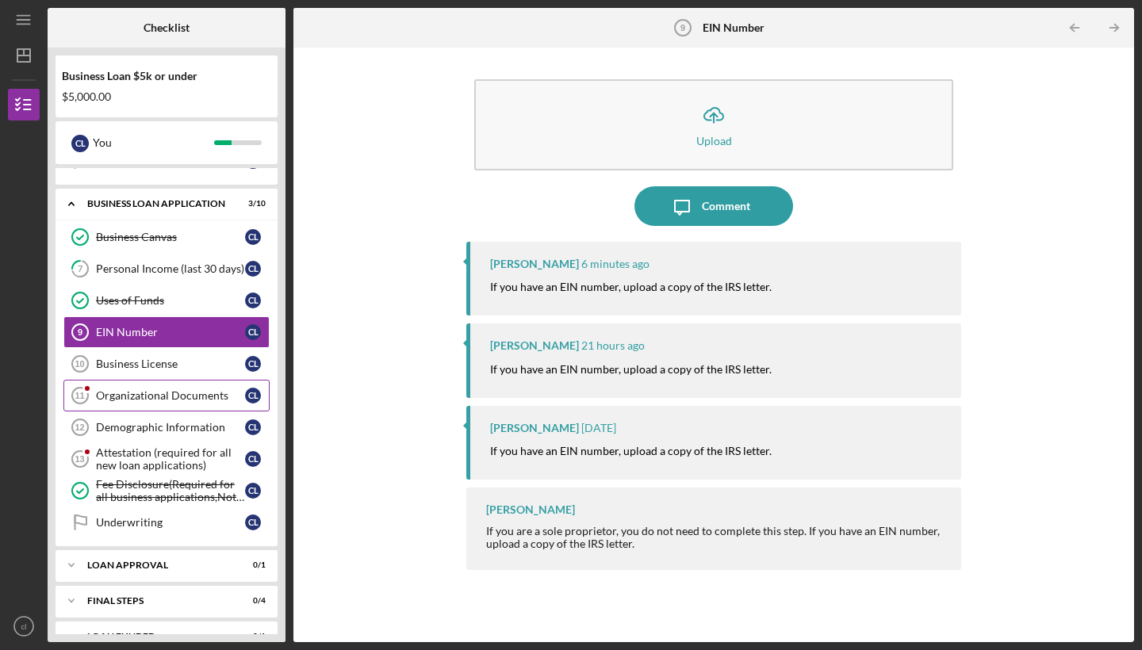
click at [147, 390] on div "Organizational Documents" at bounding box center [170, 395] width 149 height 13
